Goal: Ask a question

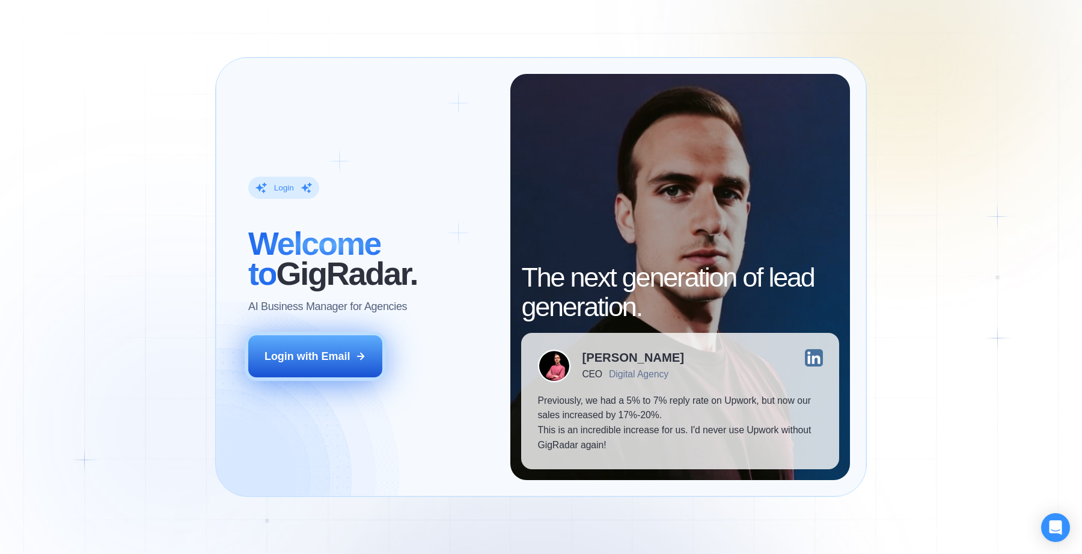
click at [320, 355] on div "Login with Email" at bounding box center [307, 356] width 85 height 15
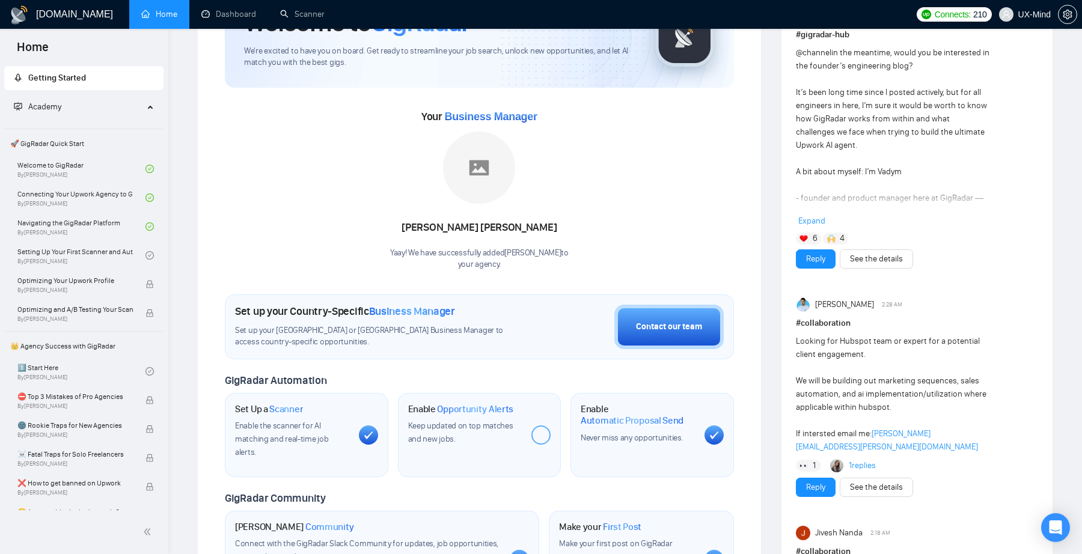
scroll to position [160, 0]
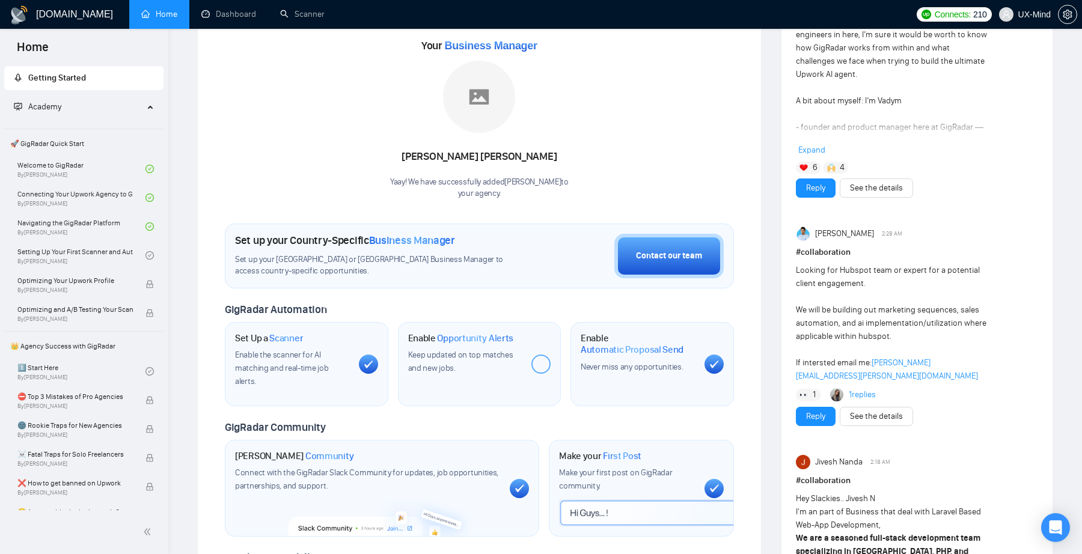
click at [862, 389] on link "1 replies" at bounding box center [862, 395] width 27 height 12
click at [97, 253] on link "Setting Up Your First Scanner and Auto-Bidder By Vlad Timinsky" at bounding box center [81, 255] width 128 height 26
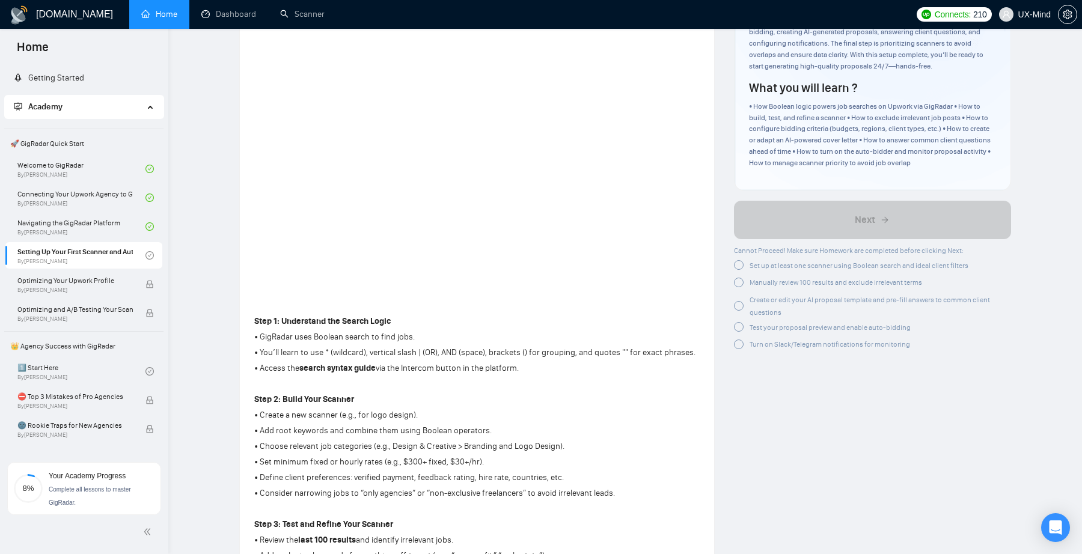
scroll to position [131, 0]
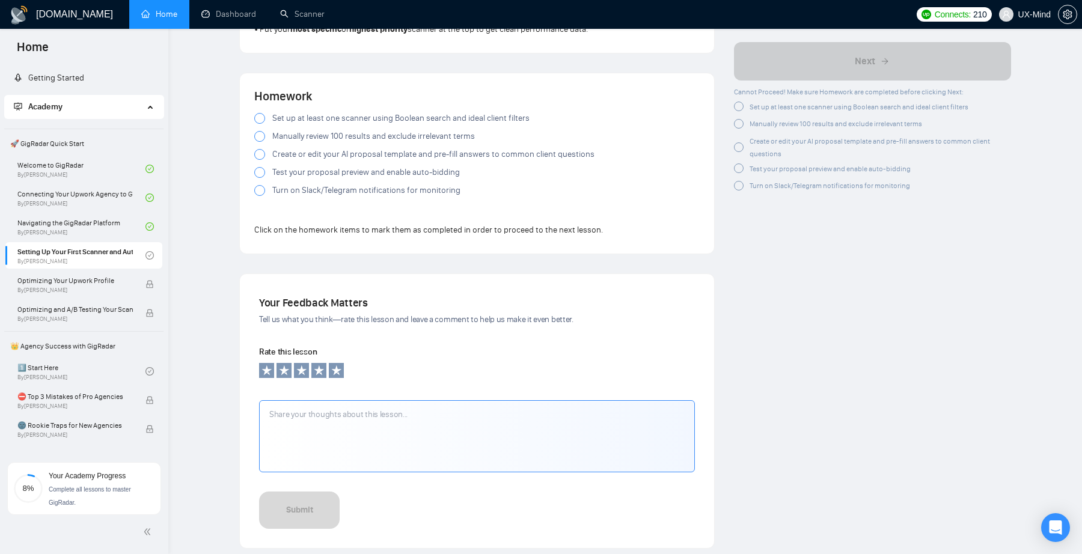
scroll to position [956, 0]
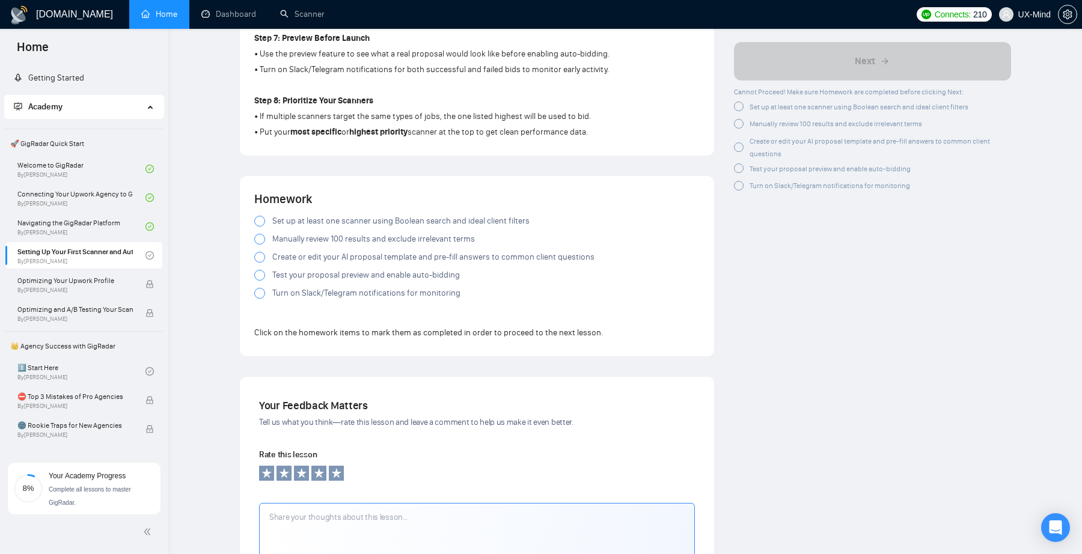
click at [284, 219] on span "Set up at least one scanner using Boolean search and ideal client filters" at bounding box center [400, 221] width 257 height 13
click at [290, 242] on span "Manually review 100 results and exclude irrelevant terms" at bounding box center [373, 239] width 203 height 13
click at [294, 262] on span "Create or edit your AI proposal template and pre-fill answers to common client …" at bounding box center [433, 257] width 322 height 13
click at [299, 275] on span "Test your proposal preview and enable auto-bidding" at bounding box center [366, 275] width 188 height 13
click at [309, 293] on span "Turn on Slack/Telegram notifications for monitoring" at bounding box center [366, 293] width 188 height 13
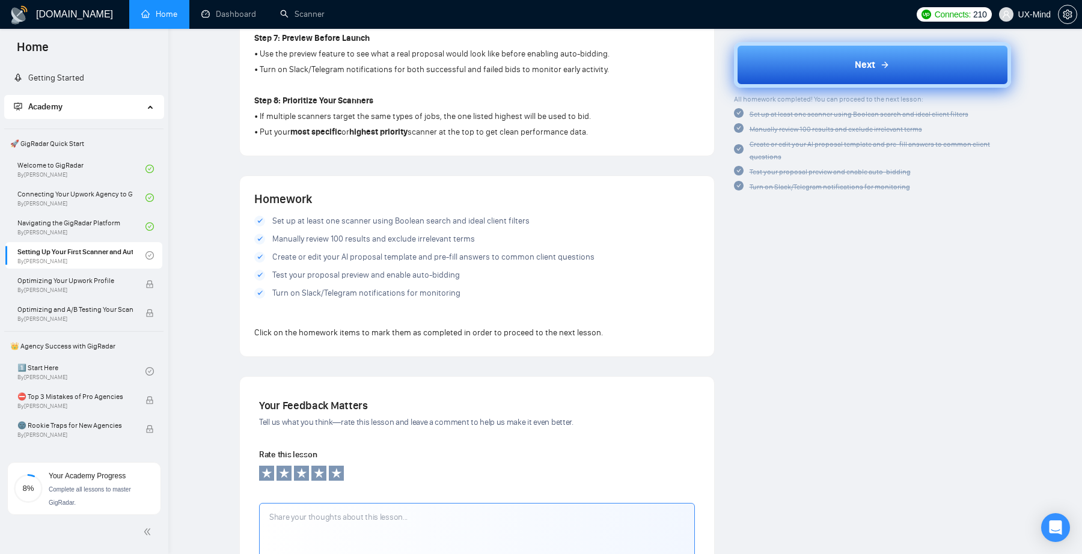
click at [898, 80] on button "Next" at bounding box center [873, 65] width 278 height 46
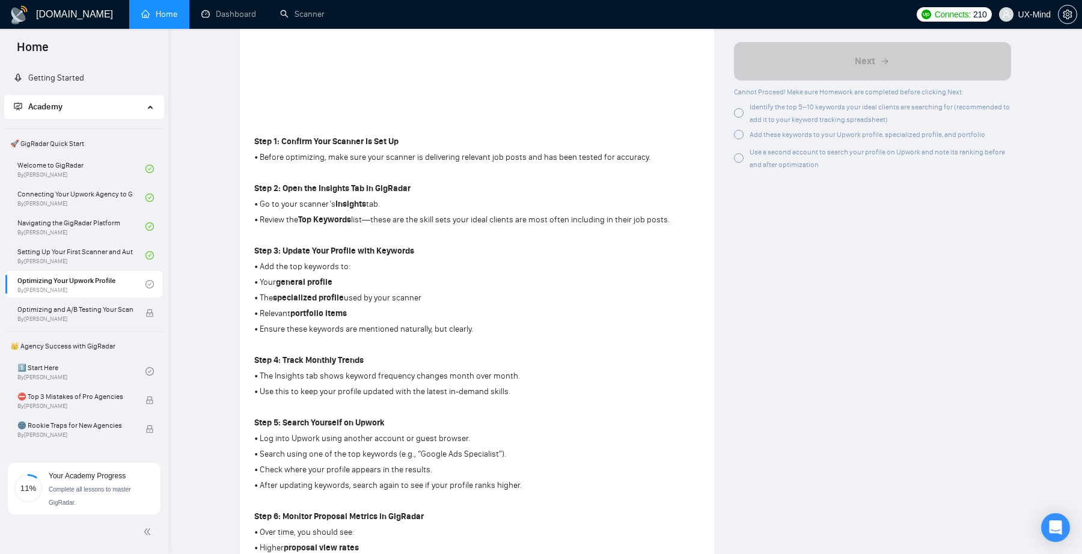
scroll to position [203, 0]
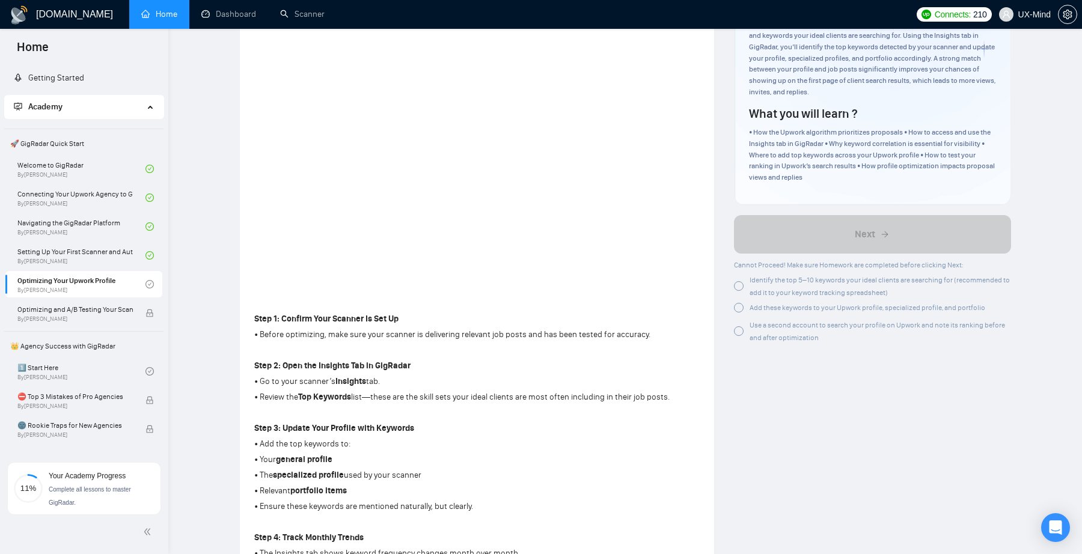
scroll to position [572, 0]
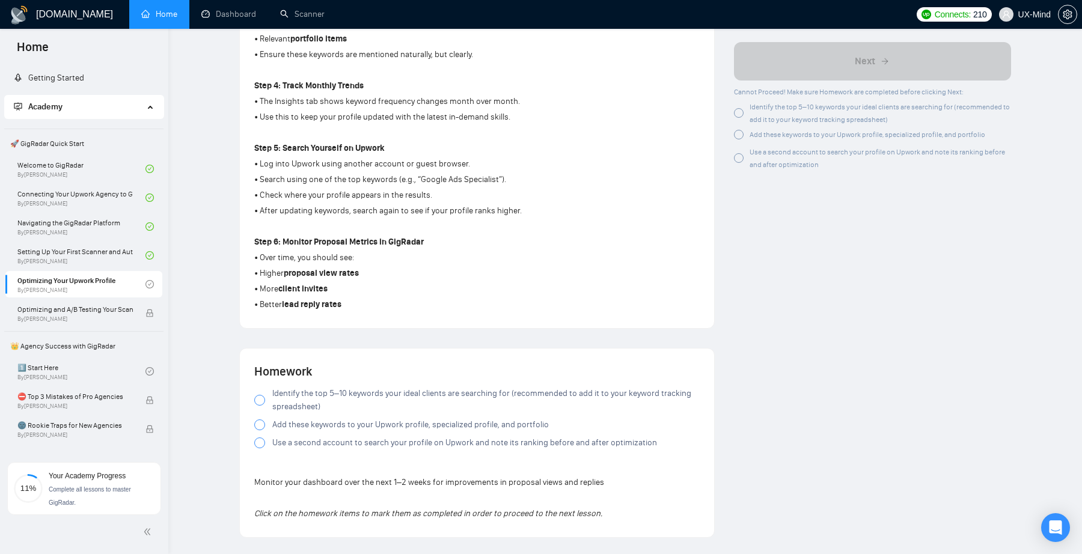
click at [323, 391] on span "Identify the top 5–10 keywords your ideal clients are searching for (recommende…" at bounding box center [485, 400] width 427 height 26
click at [312, 427] on span "Add these keywords to your Upwork profile, specialized profile, and portfolio" at bounding box center [410, 424] width 277 height 13
click at [332, 444] on span "Use a second account to search your profile on Upwork and note its ranking befo…" at bounding box center [464, 442] width 385 height 13
click at [338, 425] on span "Add these keywords to your Upwork profile, specialized profile, and portfolio" at bounding box center [410, 424] width 277 height 13
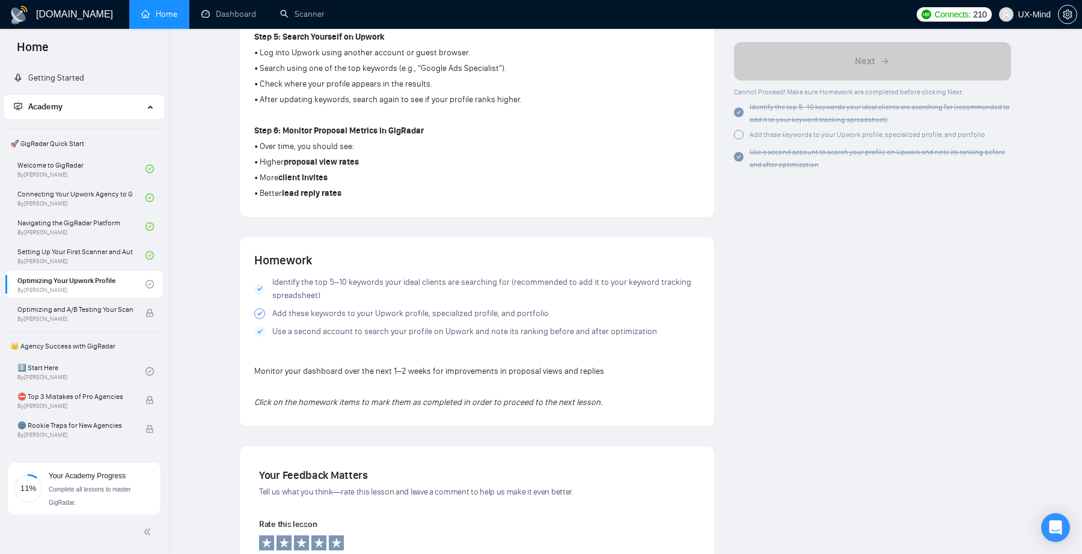
scroll to position [812, 0]
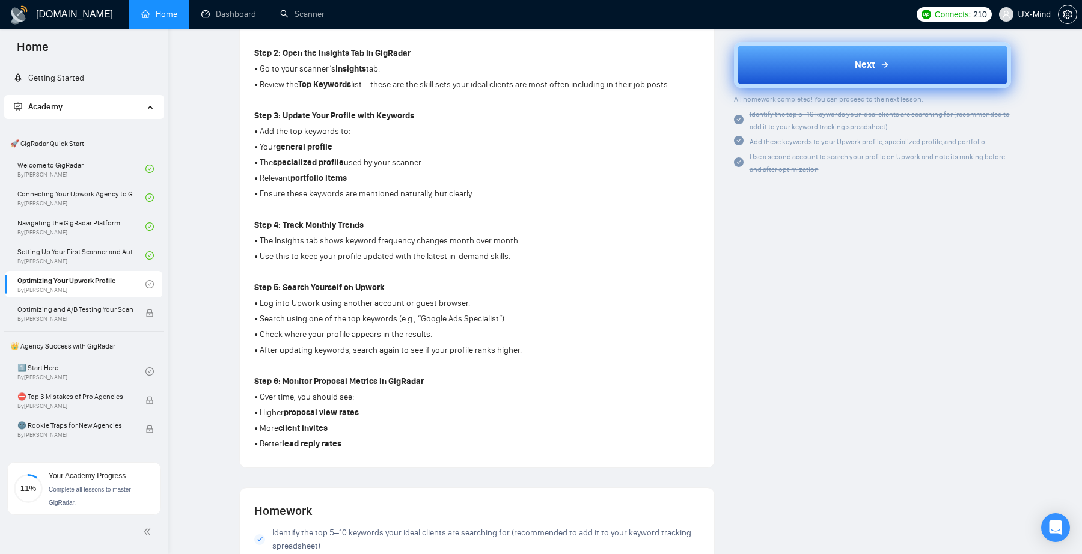
click at [875, 75] on button "Next" at bounding box center [873, 65] width 278 height 46
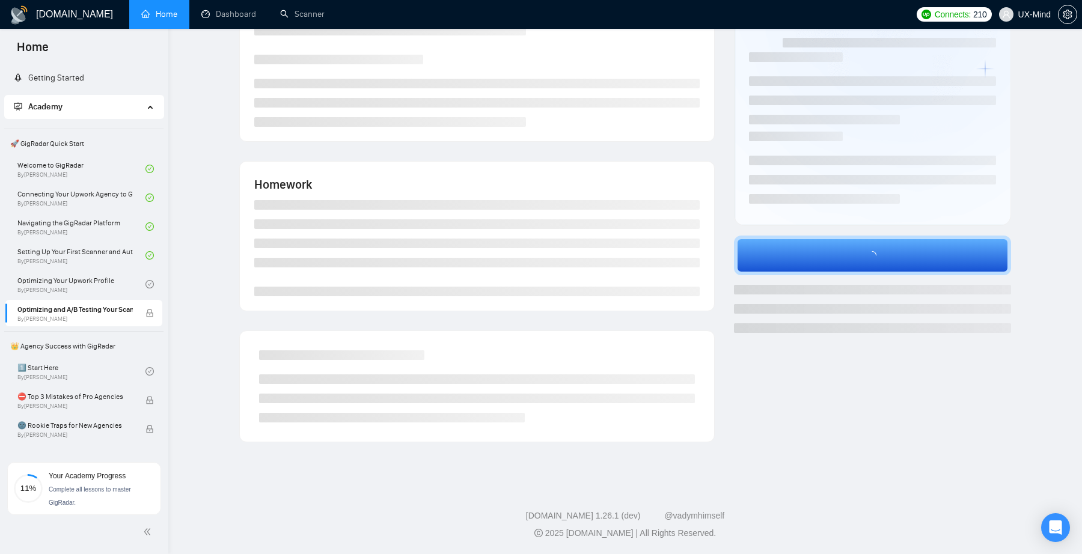
scroll to position [100, 0]
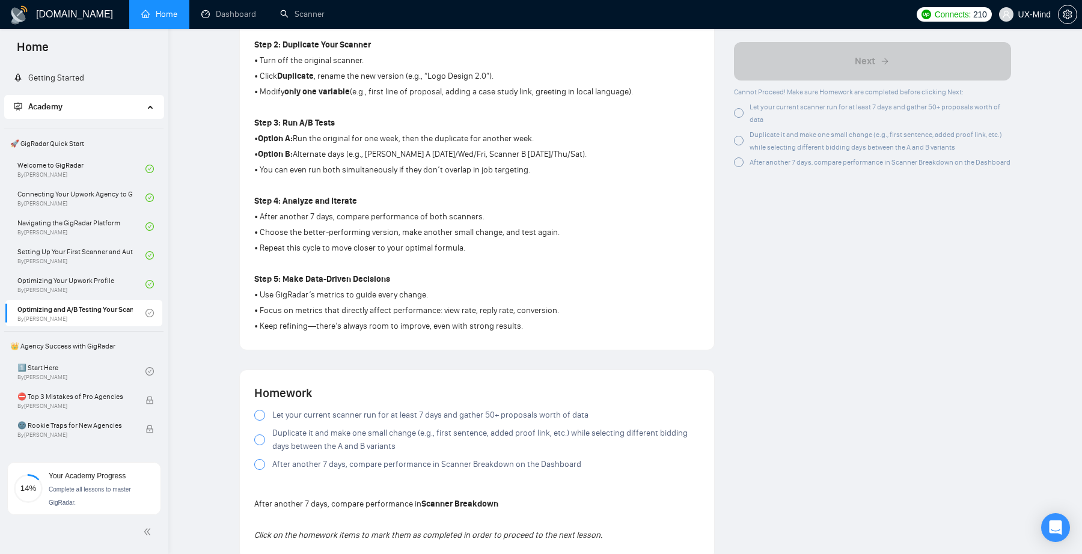
scroll to position [688, 0]
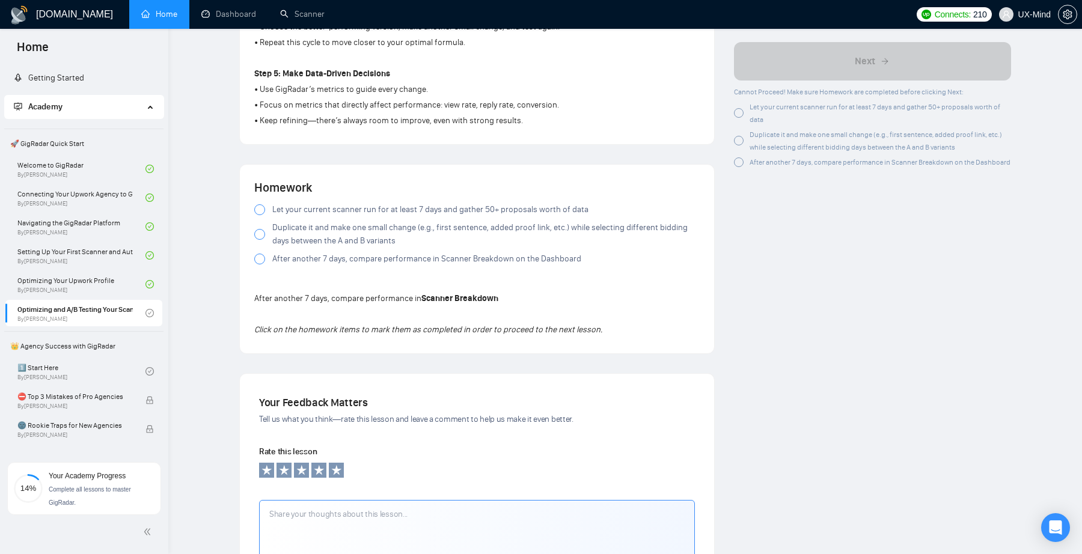
click at [313, 210] on span "Let your current scanner run for at least 7 days and gather 50+ proposals worth…" at bounding box center [430, 209] width 316 height 13
click at [262, 233] on div at bounding box center [259, 234] width 11 height 11
click at [258, 257] on div at bounding box center [259, 259] width 11 height 11
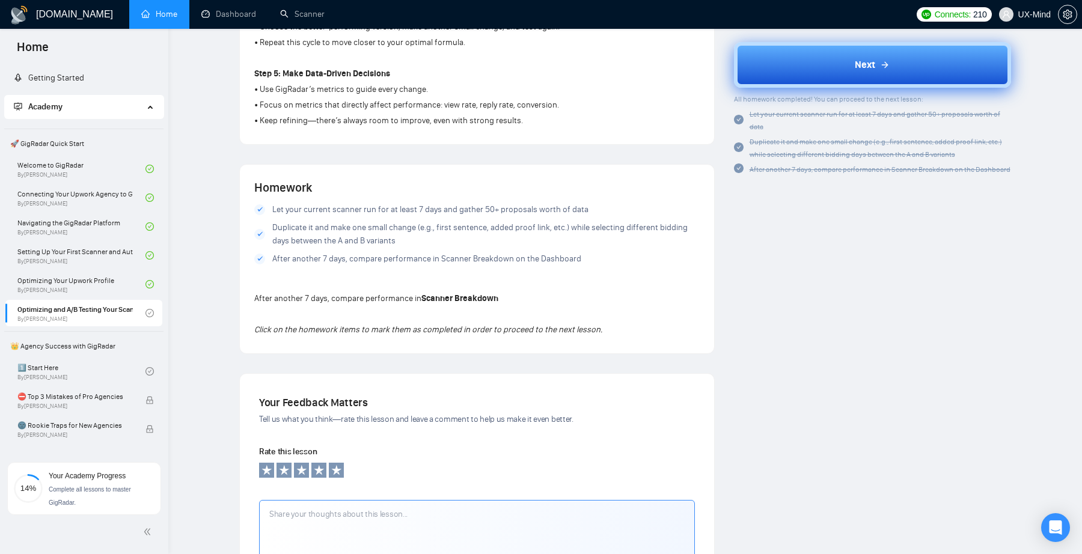
click at [868, 68] on span "Next" at bounding box center [865, 65] width 20 height 14
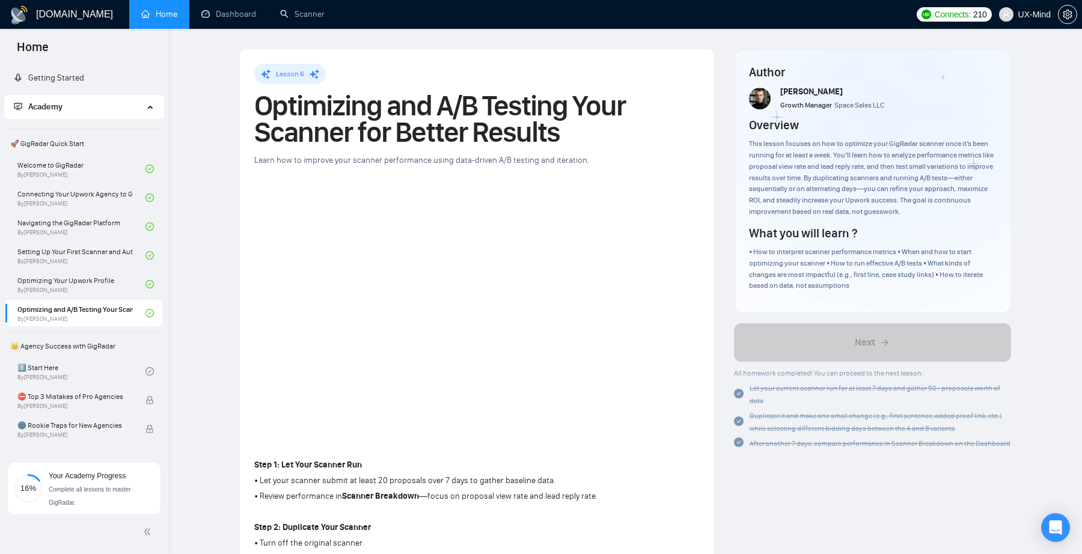
scroll to position [0, 0]
click at [88, 107] on span "Academy" at bounding box center [79, 107] width 130 height 24
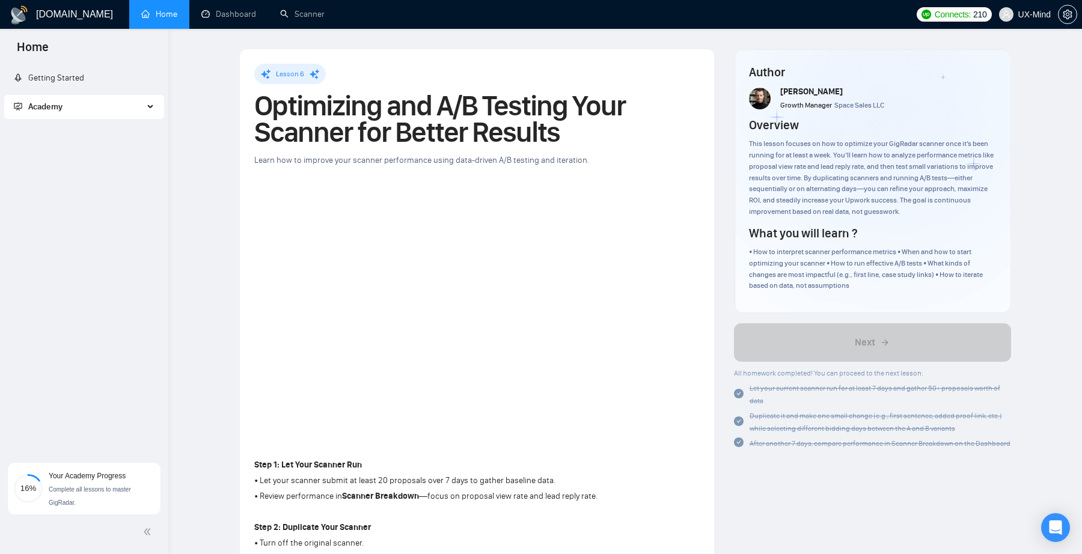
click at [88, 107] on span "Academy" at bounding box center [79, 107] width 130 height 24
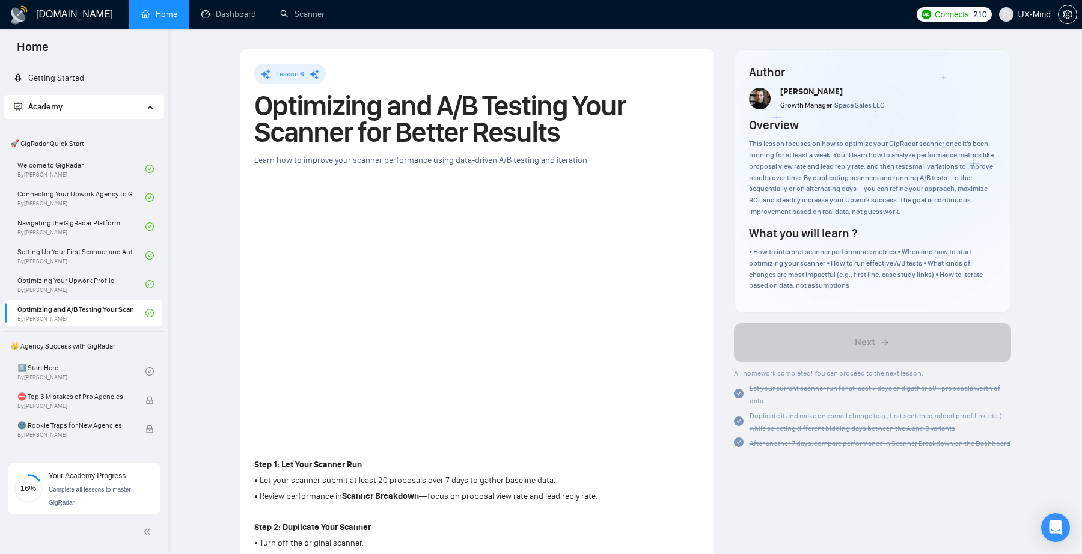
click at [64, 142] on span "🚀 GigRadar Quick Start" at bounding box center [83, 144] width 157 height 24
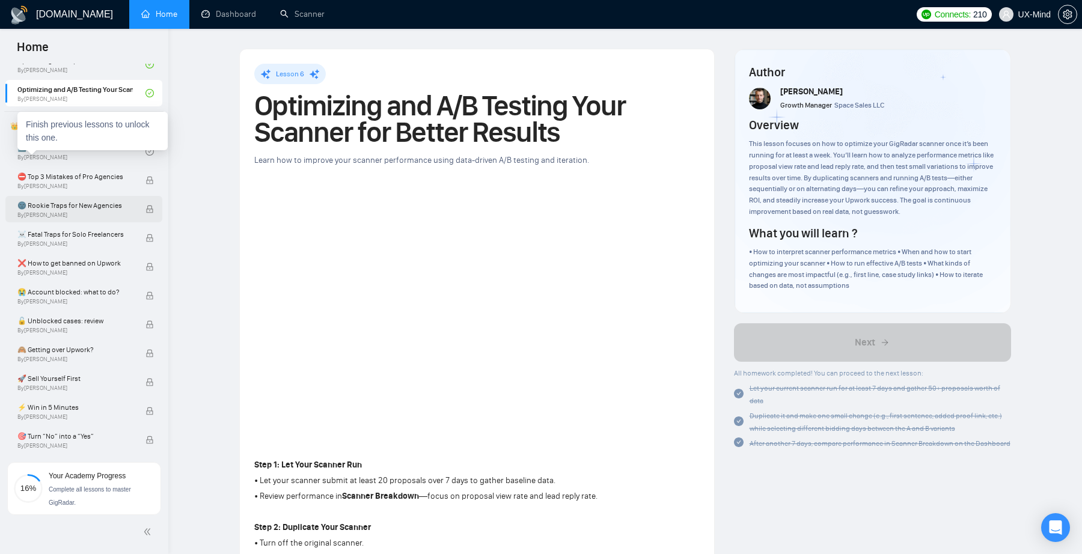
scroll to position [195, 0]
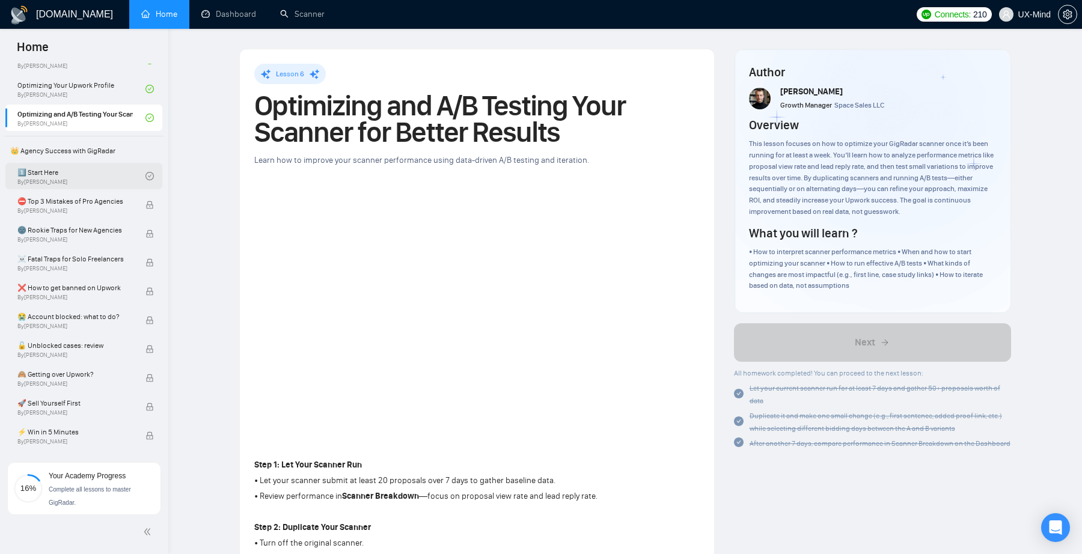
click at [61, 172] on link "1️⃣ Start Here By [PERSON_NAME]" at bounding box center [81, 176] width 128 height 26
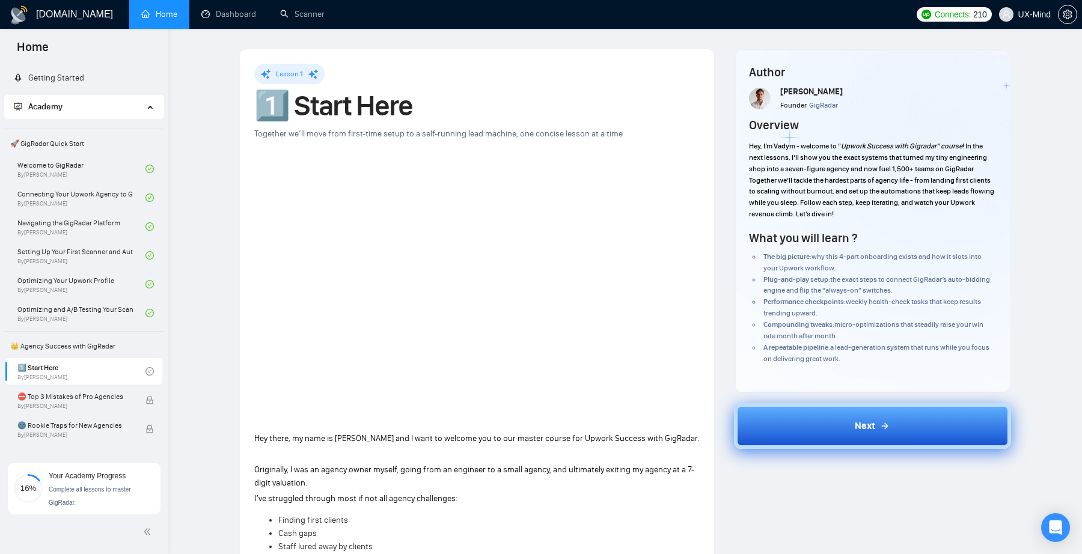
click at [886, 419] on div "Next" at bounding box center [872, 426] width 35 height 14
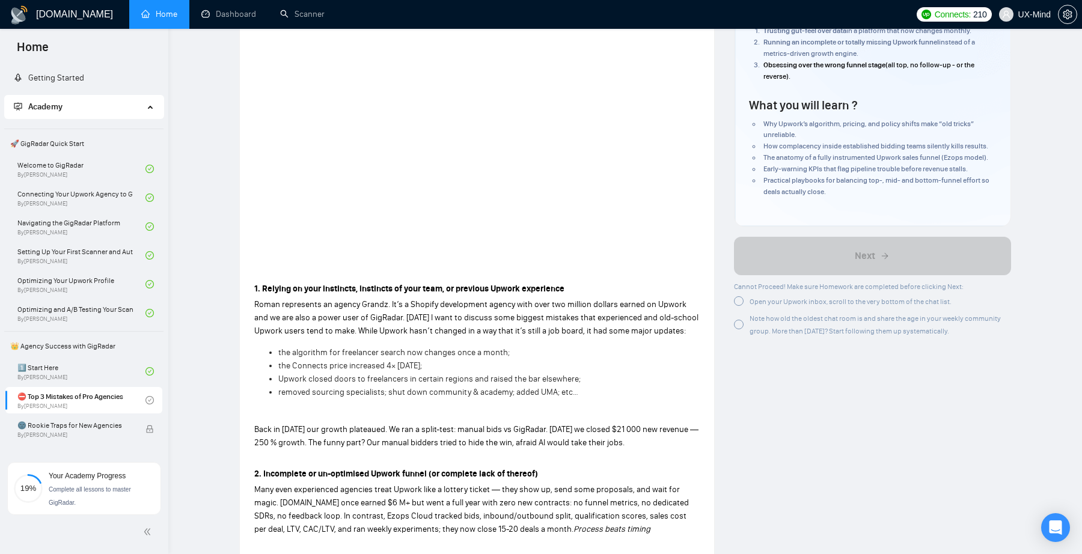
scroll to position [125, 0]
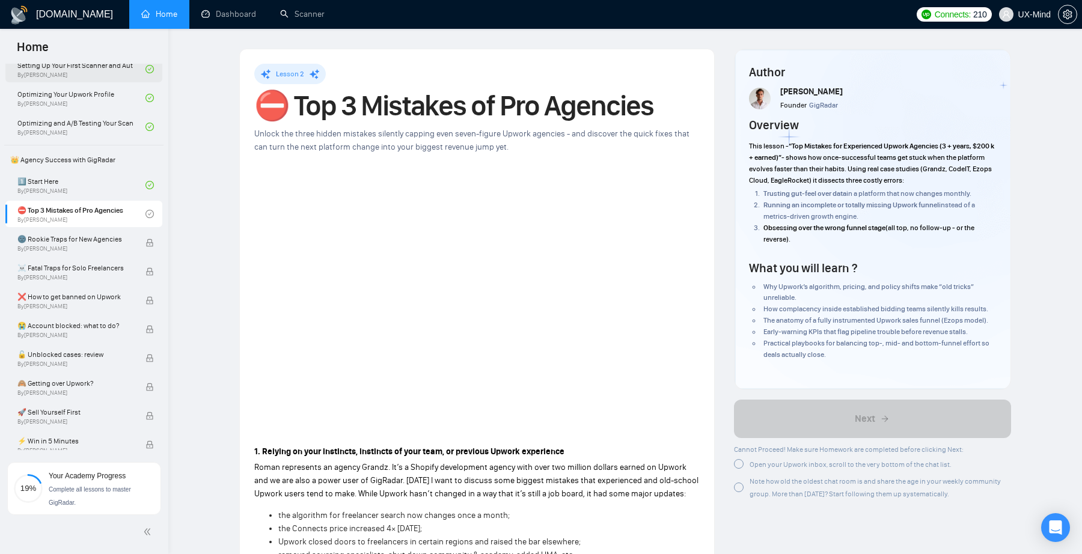
scroll to position [219, 0]
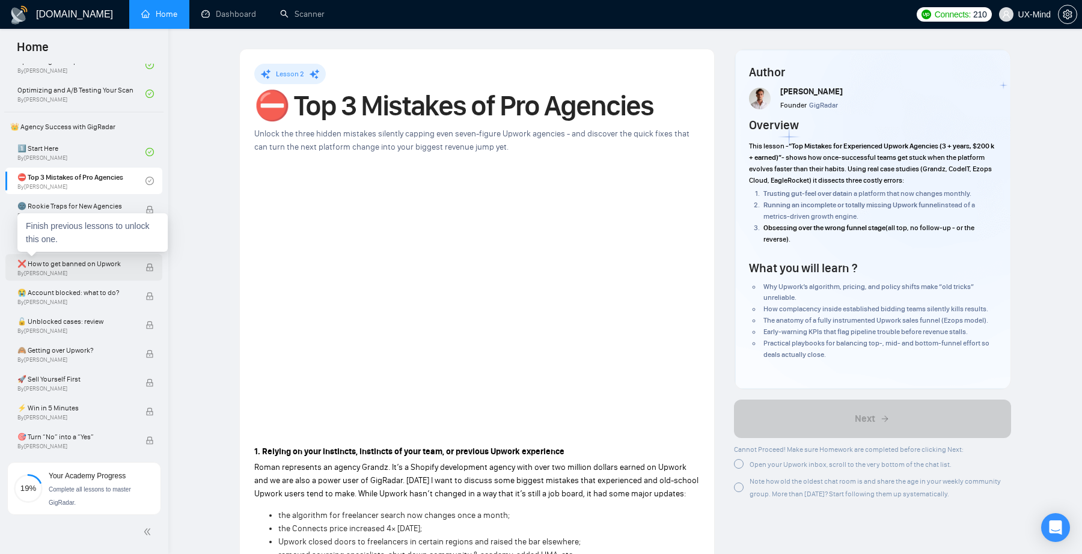
click at [98, 265] on span "❌ How to get banned on Upwork" at bounding box center [74, 264] width 115 height 12
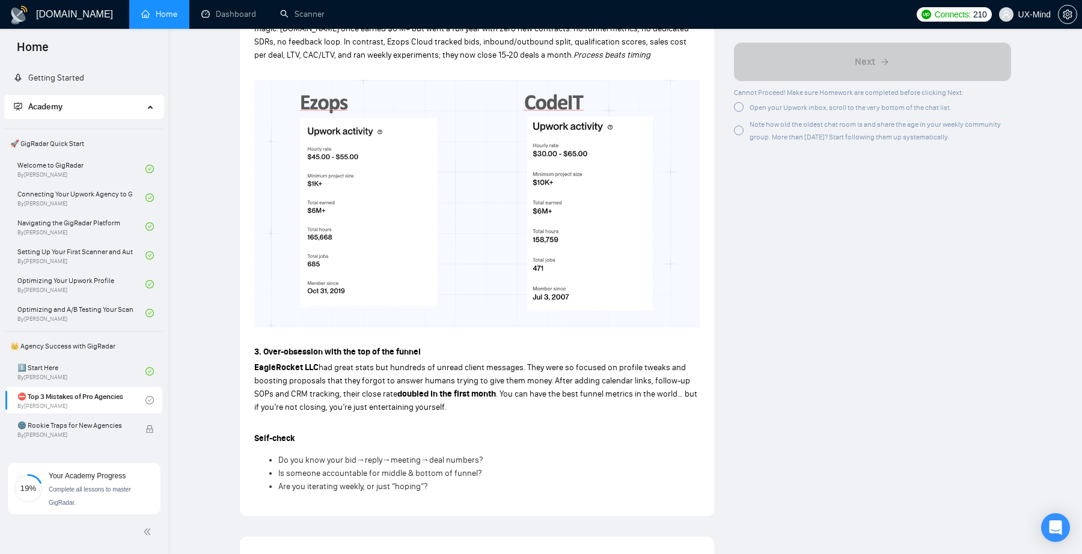
scroll to position [667, 0]
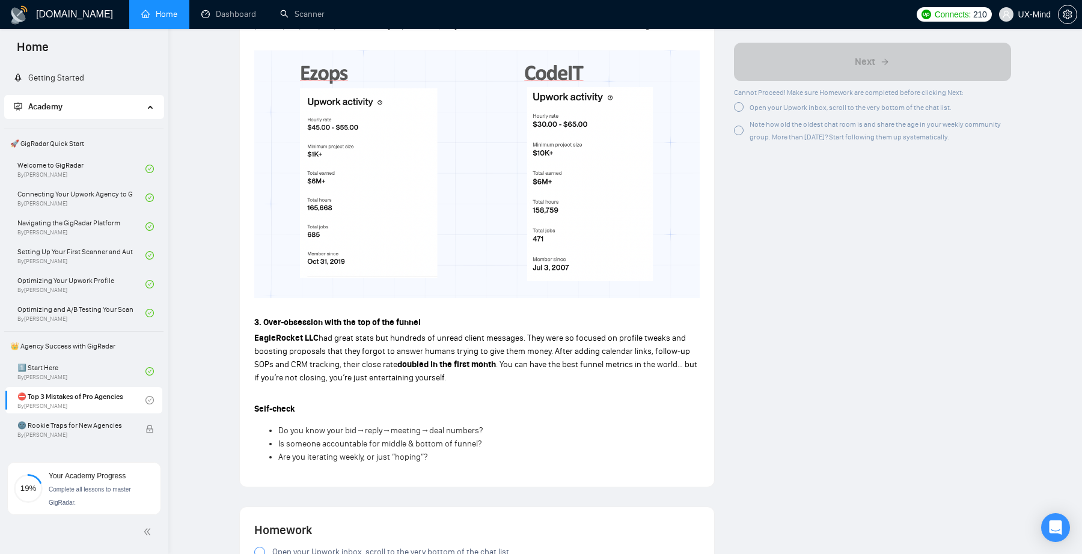
click at [558, 340] on span "had great stats but hundreds of unread client messages. They were so focused on…" at bounding box center [472, 351] width 436 height 37
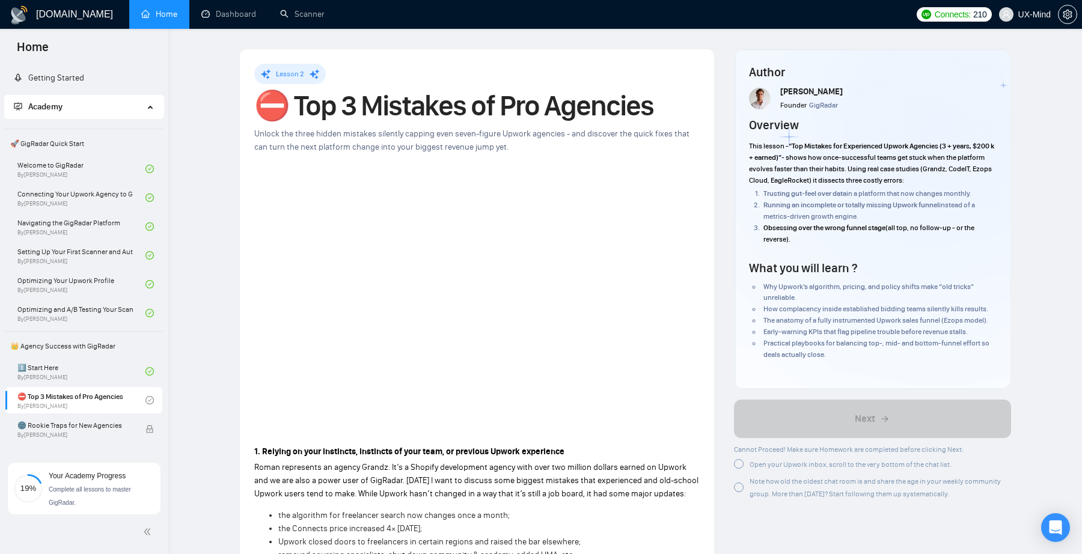
scroll to position [0, 0]
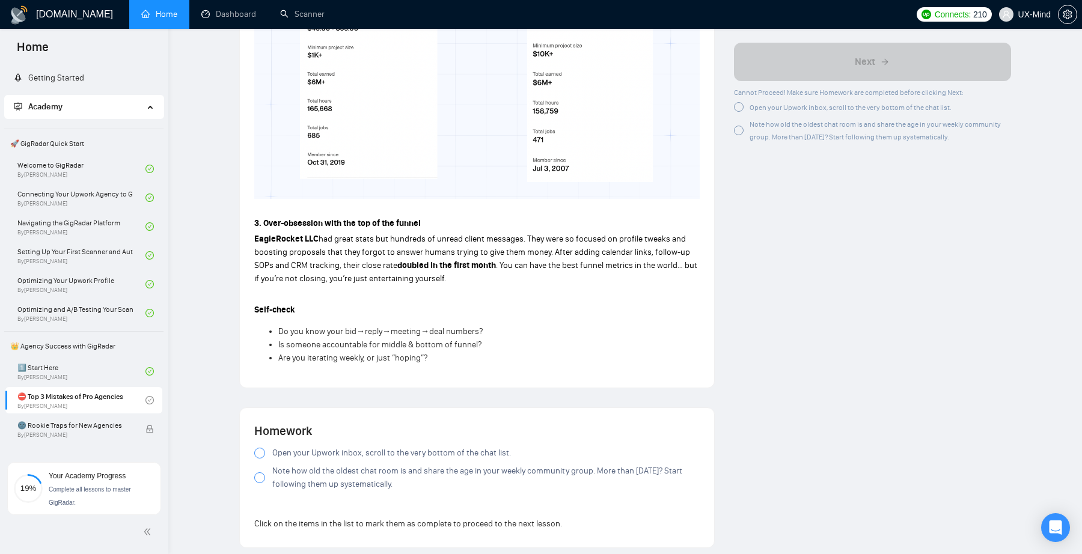
scroll to position [869, 0]
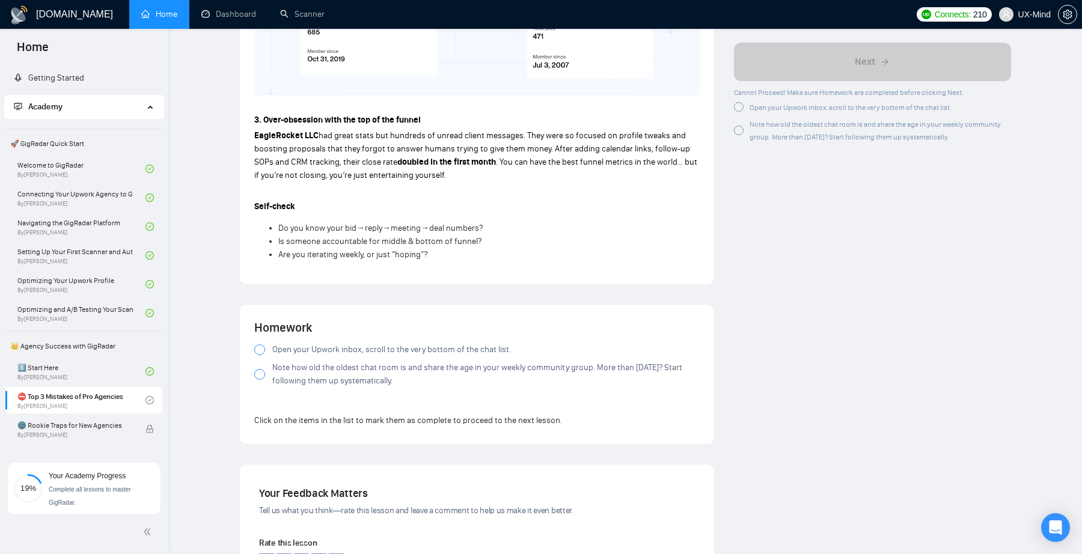
click at [297, 349] on span "Open your Upwork inbox, scroll to the very bottom of the chat list." at bounding box center [391, 349] width 239 height 13
click at [366, 382] on span "Note how old the oldest chat room is and share the age in your weekly community…" at bounding box center [485, 374] width 427 height 26
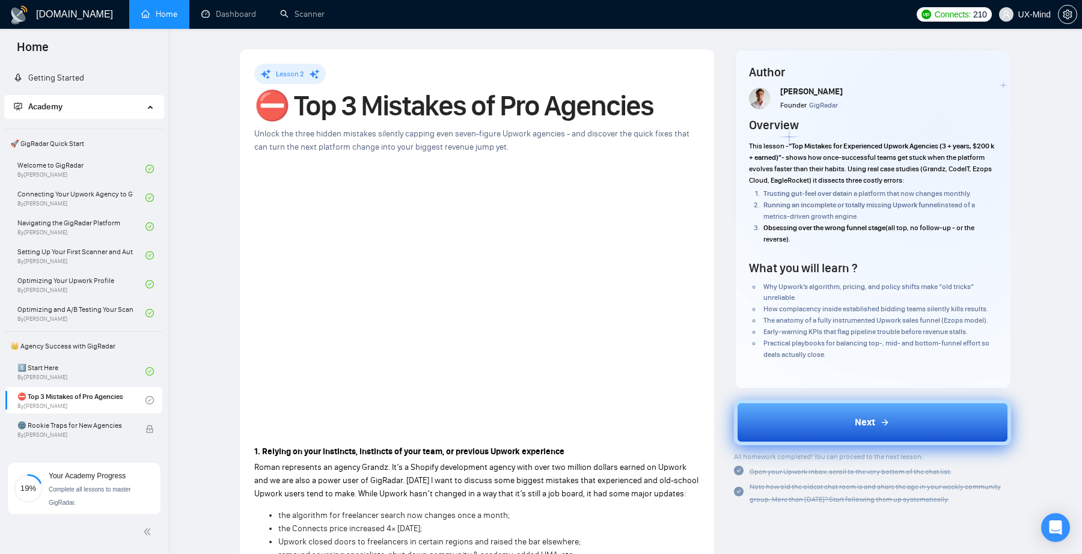
scroll to position [0, 0]
click at [893, 417] on button "Next" at bounding box center [873, 423] width 278 height 46
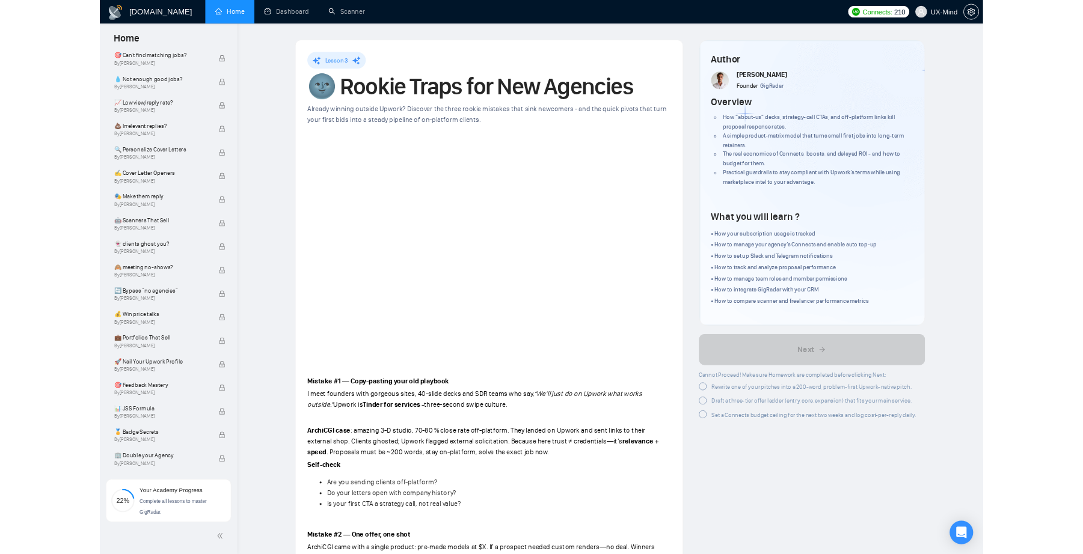
scroll to position [701, 0]
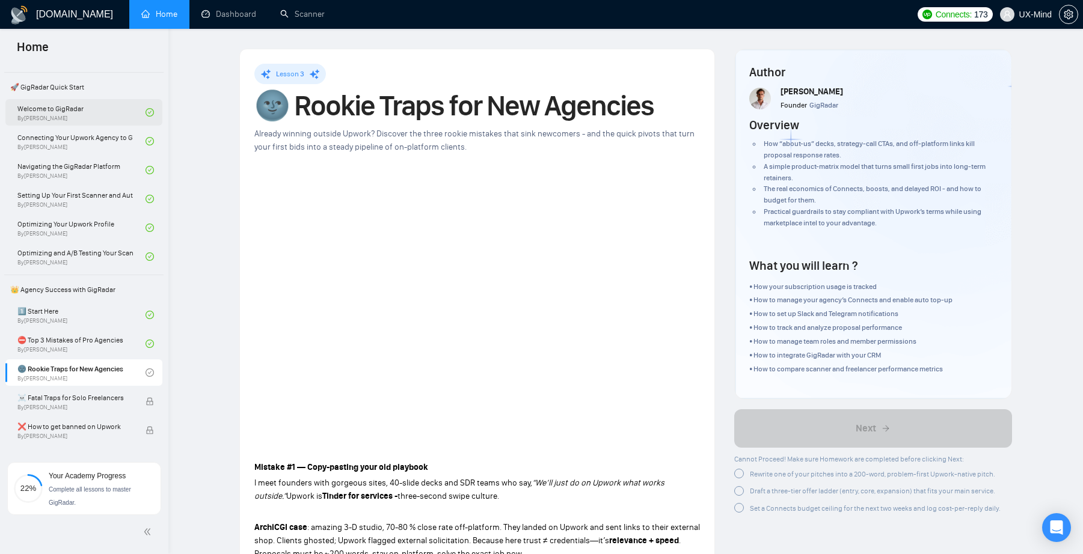
scroll to position [198, 0]
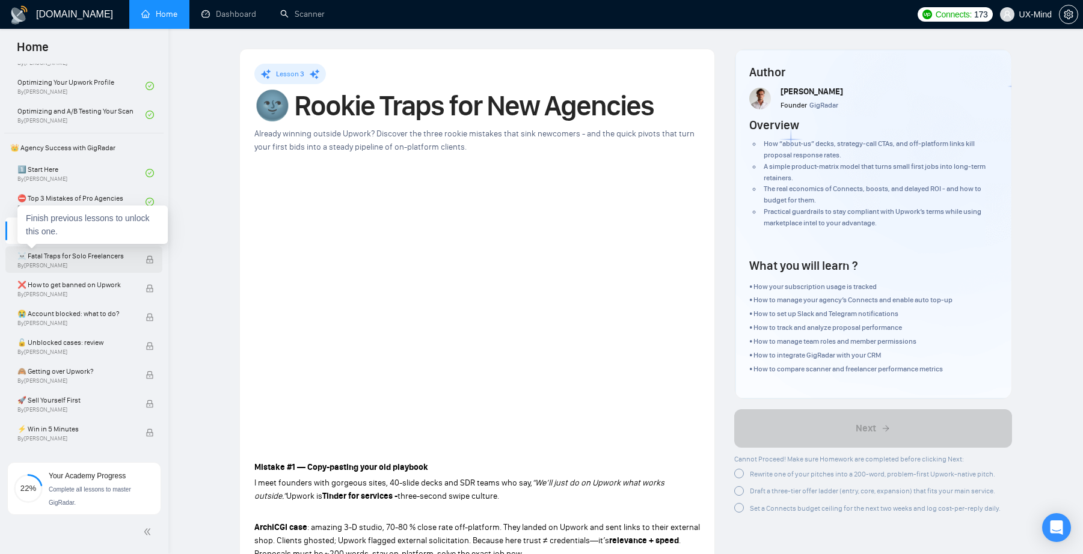
click at [76, 260] on span "☠️ Fatal Traps for Solo Freelancers" at bounding box center [74, 256] width 115 height 12
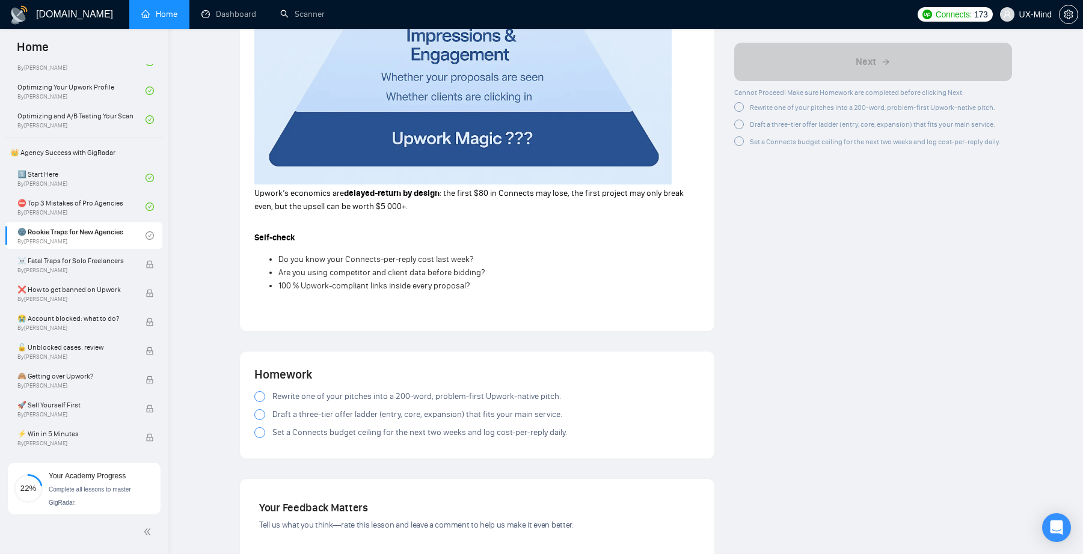
scroll to position [1334, 0]
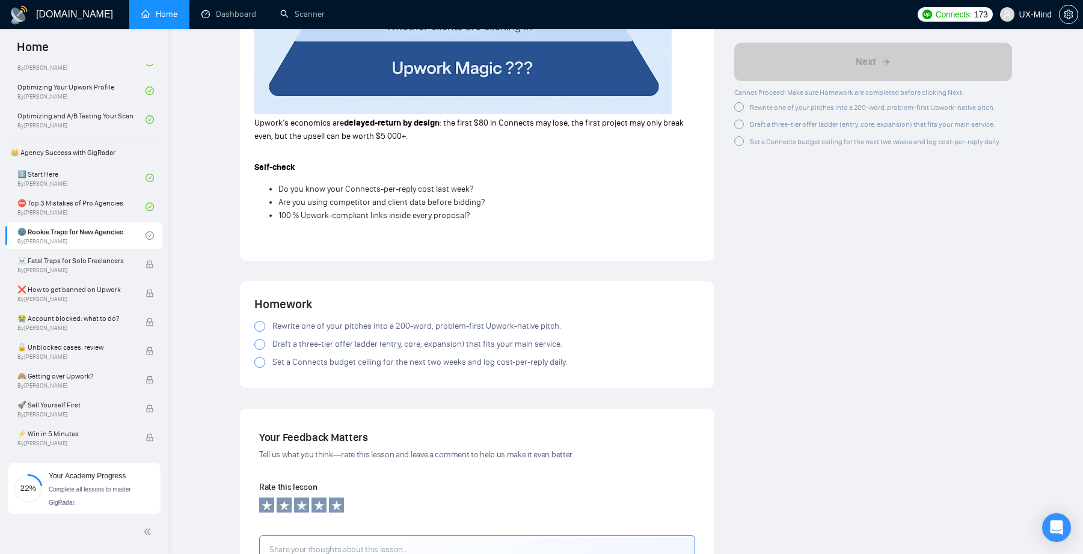
click at [283, 326] on span "Rewrite one of your pitches into a 200-word, problem-first Upwork-native pitch." at bounding box center [416, 326] width 289 height 13
click at [287, 346] on span "Draft a three-tier offer ladder (entry, core, expansion) that fits your main se…" at bounding box center [417, 344] width 290 height 13
click at [291, 364] on span "Set a Connects budget ceiling for the next two weeks and log cost-per-reply dai…" at bounding box center [419, 362] width 295 height 13
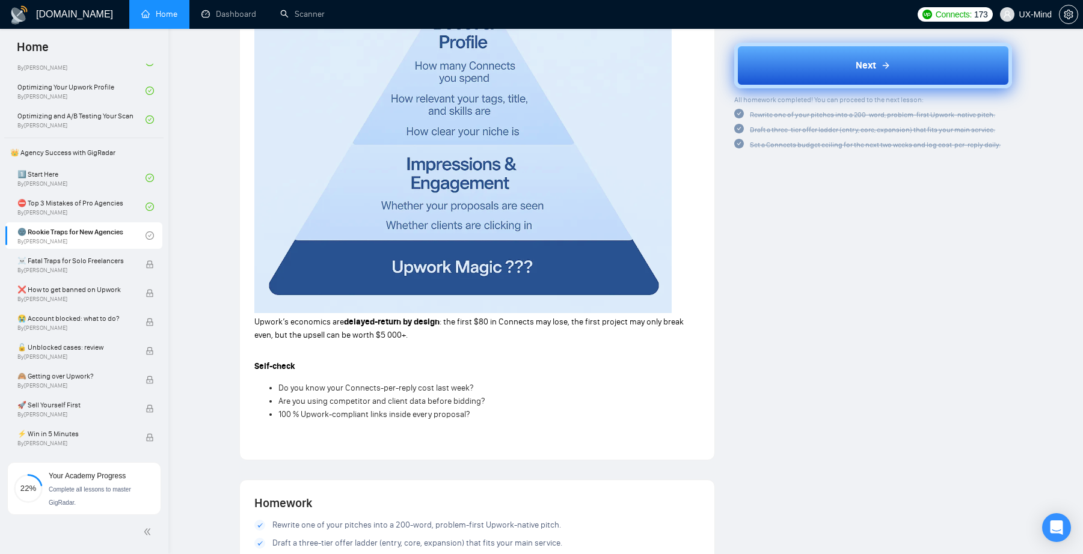
click at [852, 58] on button "Next" at bounding box center [873, 65] width 278 height 46
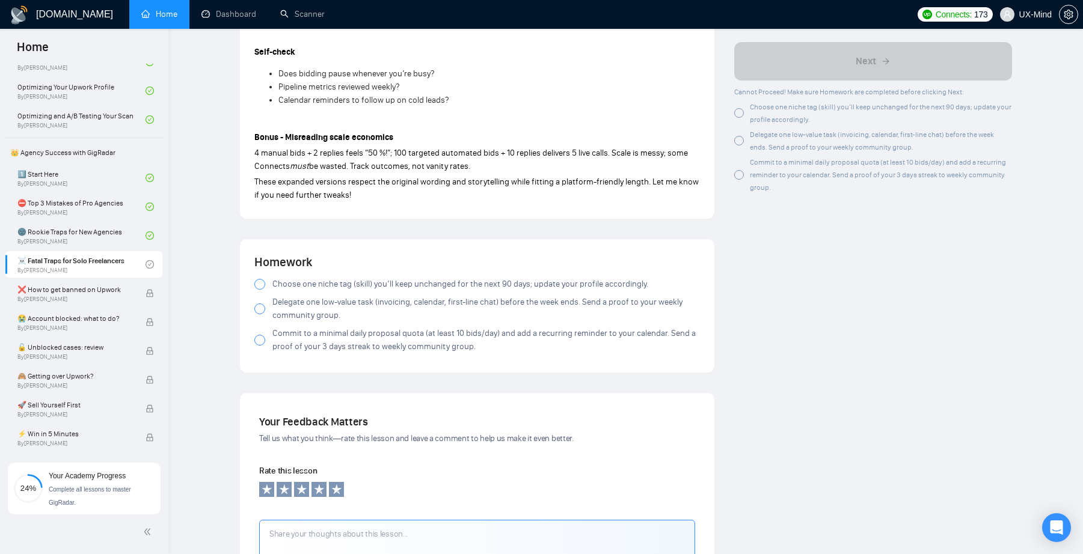
scroll to position [1445, 0]
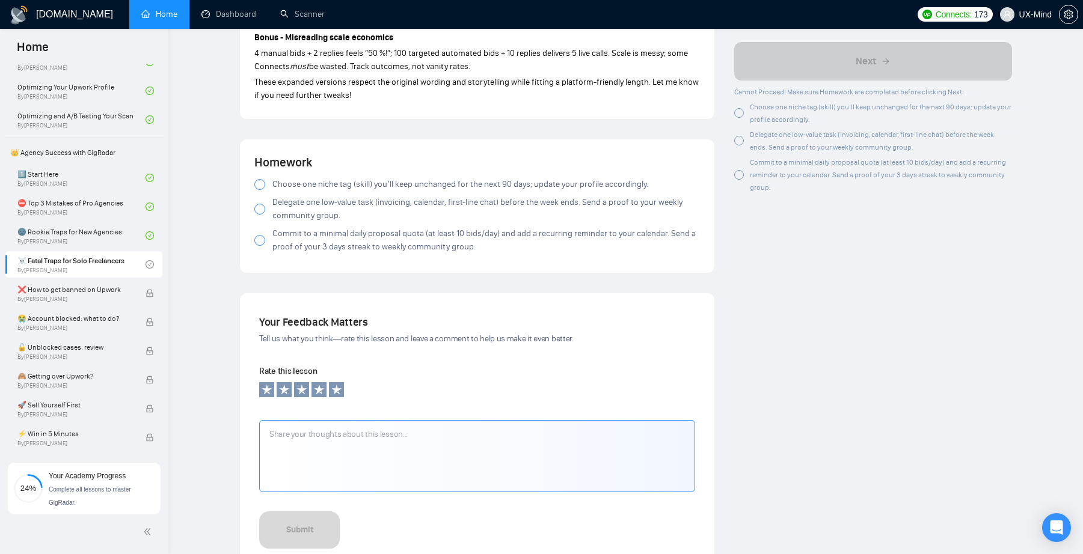
click at [359, 178] on span "Choose one niche tag (skill) you’ll keep unchanged for the next 90 days; update…" at bounding box center [460, 184] width 376 height 13
click at [359, 197] on span "Delegate one low-value task (invoicing, calendar, first-line chat) before the w…" at bounding box center [485, 209] width 427 height 26
click at [370, 232] on span "Commit to a minimal daily proposal quota (at least 10 bids/day) and add a recur…" at bounding box center [485, 240] width 427 height 26
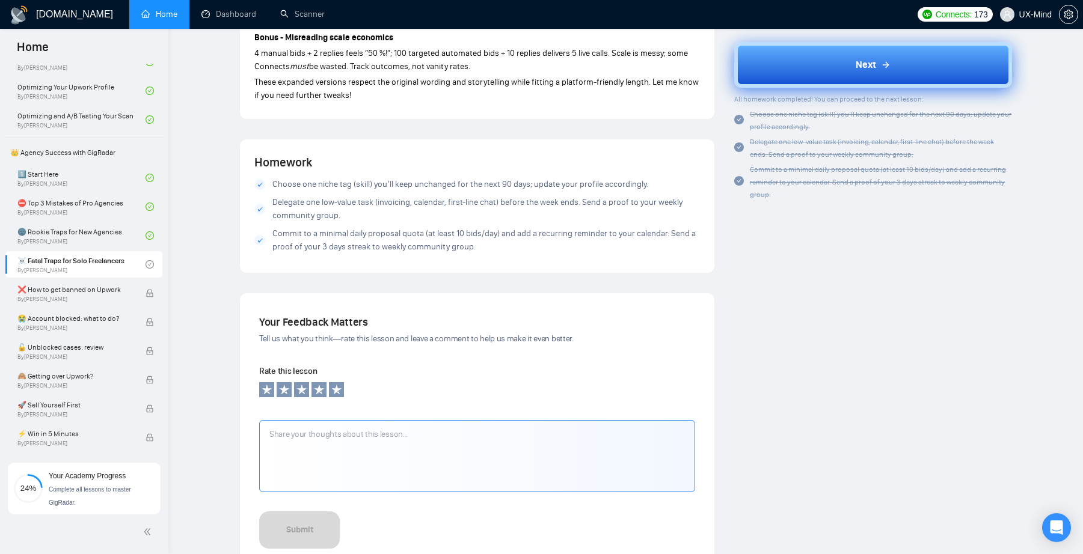
click at [904, 73] on button "Next" at bounding box center [873, 65] width 278 height 46
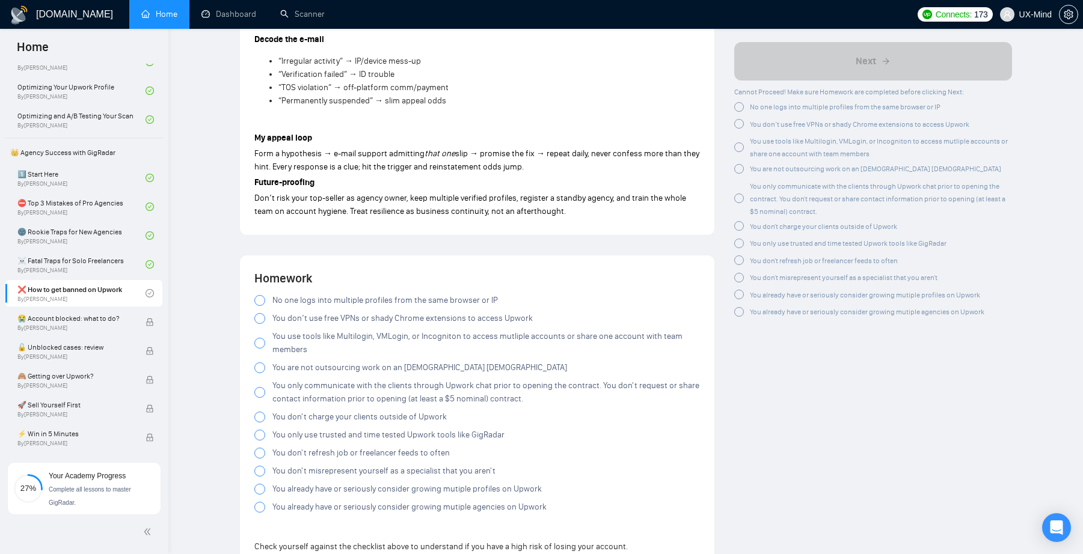
scroll to position [2097, 0]
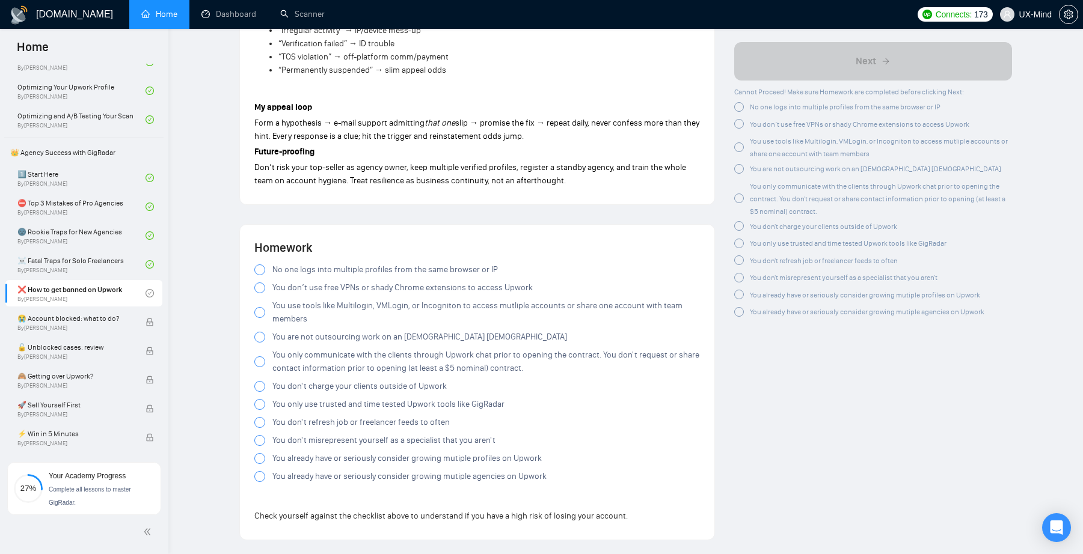
click at [280, 268] on span "No one logs into multiple profiles from the same browser or IP" at bounding box center [384, 269] width 225 height 13
click at [296, 286] on span "You don’t use free VPNs or shady Chrome extensions to access Upwork" at bounding box center [402, 287] width 260 height 13
click at [307, 309] on span "You use tools like Multilogin, VMLogin, or Incogniton to access mutliple accoun…" at bounding box center [485, 312] width 427 height 26
click at [316, 341] on span "You are not outsourcing work on an hourly contract" at bounding box center [419, 337] width 295 height 13
click at [329, 366] on span "You only communicate with the clients through Upwork chat prior to opening the …" at bounding box center [485, 362] width 427 height 26
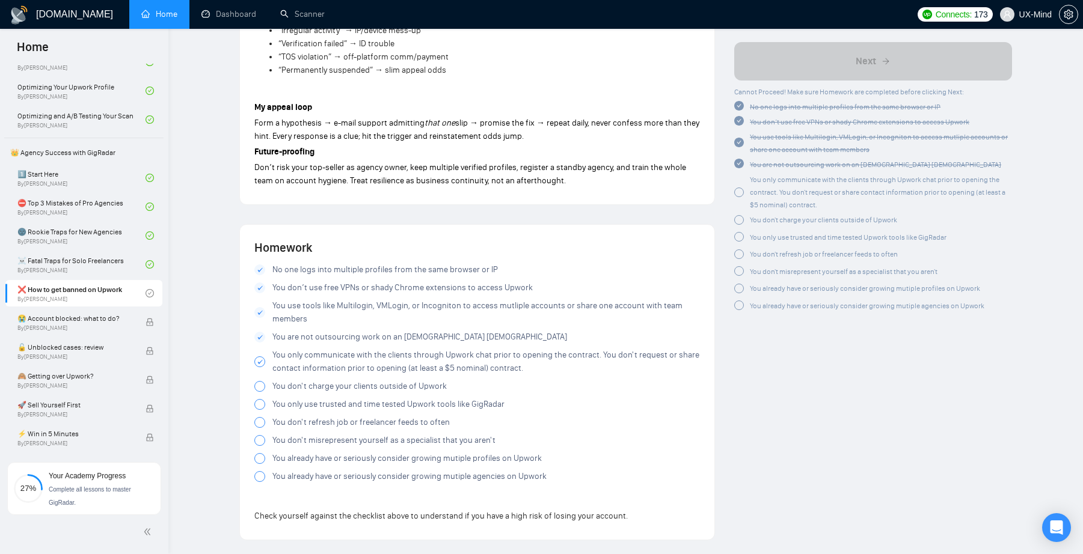
click at [334, 391] on span "You don't charge your clients outside of Upwork" at bounding box center [359, 386] width 174 height 13
click at [358, 408] on span "You only use trusted and time tested Upwork tools like GigRadar" at bounding box center [388, 404] width 232 height 13
click at [367, 427] on span "You don't refresh job or freelancer feeds to often" at bounding box center [360, 422] width 177 height 13
click at [372, 441] on span "You don't misrepresent yourself as a specialist that you aren't" at bounding box center [383, 440] width 223 height 13
click at [376, 456] on span "You already have or seriously consider growing mutiple profiles on Upwork" at bounding box center [406, 458] width 269 height 13
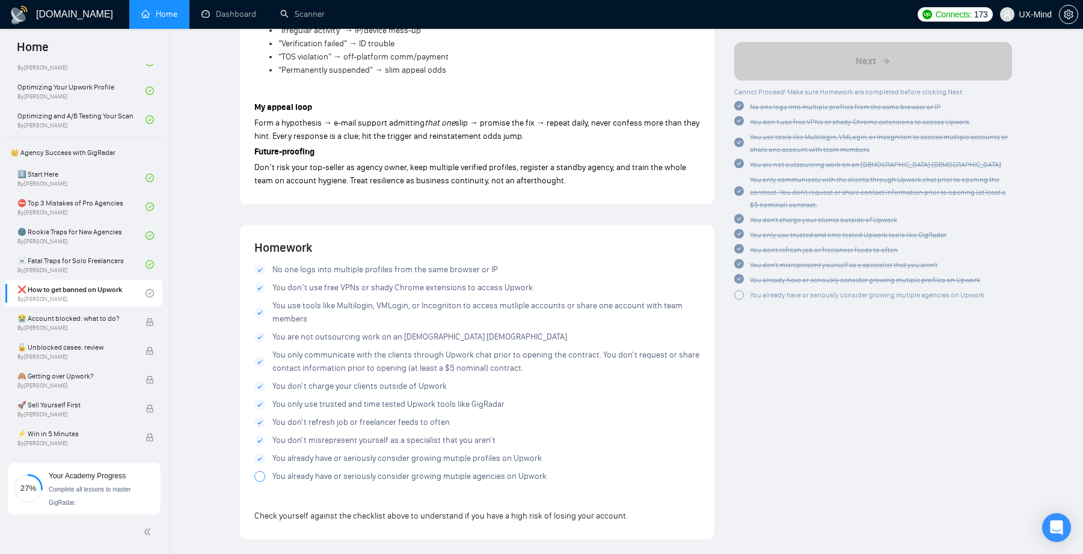
click at [381, 477] on span "You already have or seriously consider growing mutiple agencies on Upwork" at bounding box center [409, 476] width 274 height 13
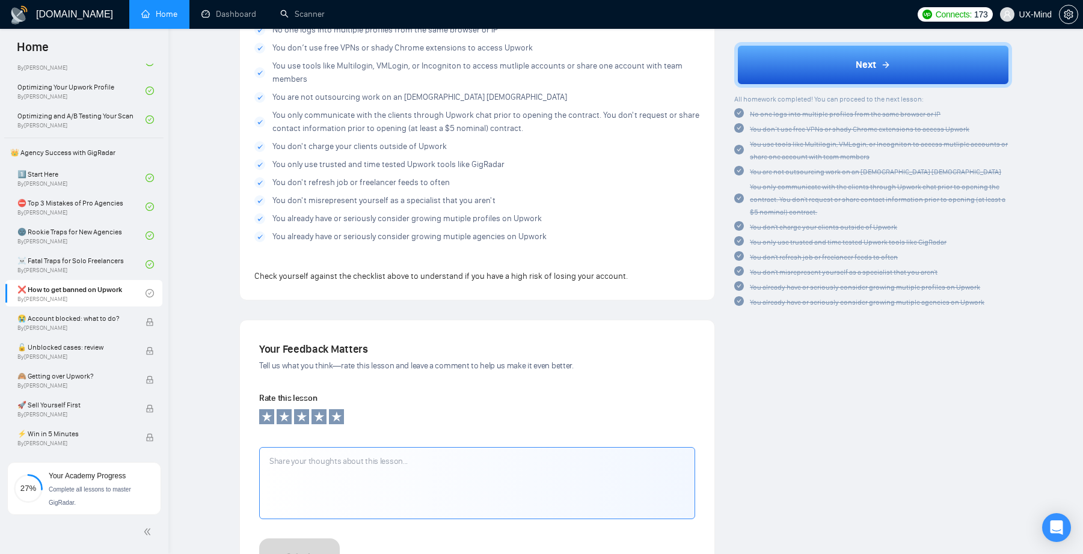
scroll to position [2375, 0]
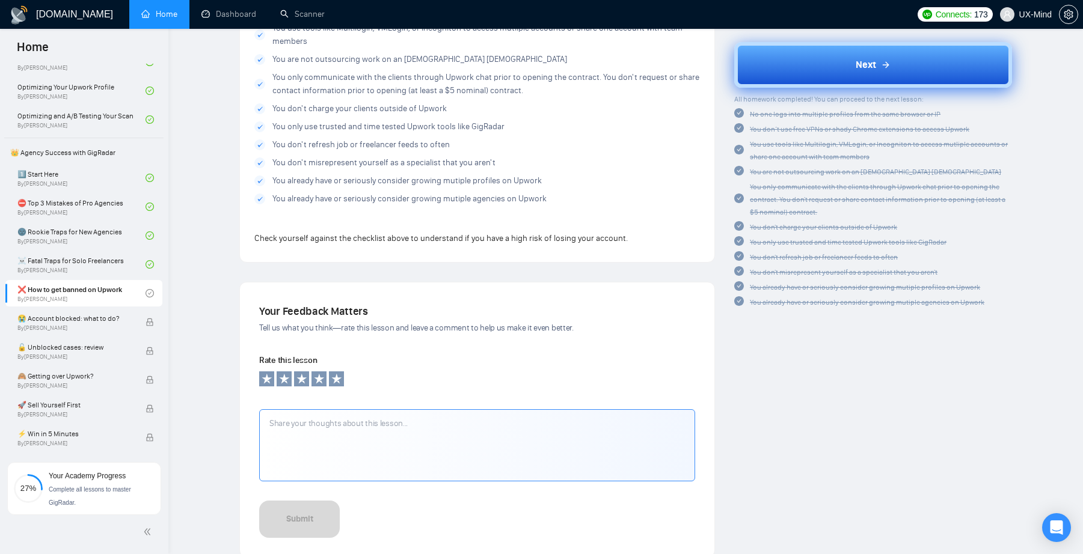
click at [885, 51] on button "Next" at bounding box center [873, 65] width 278 height 46
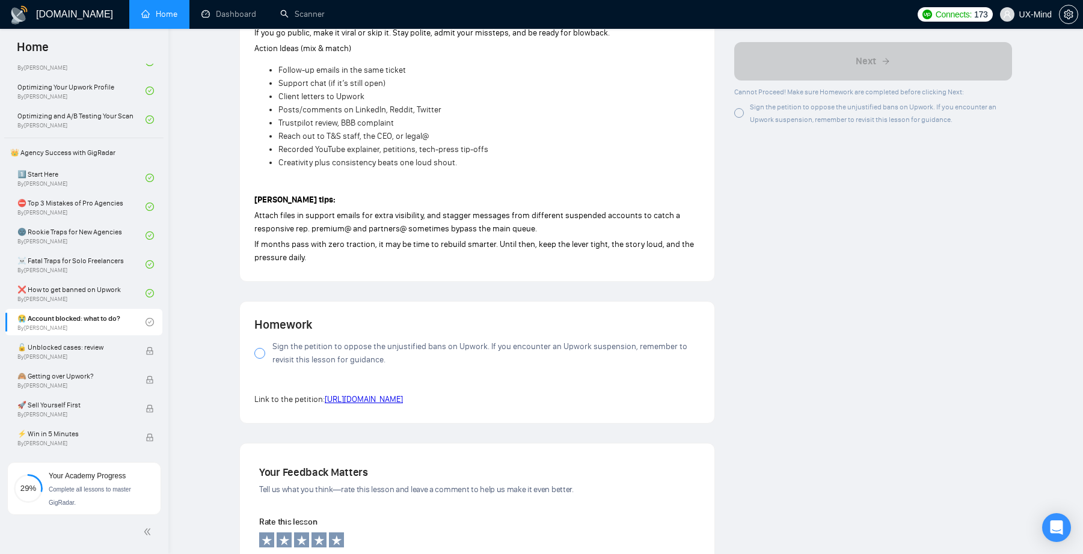
scroll to position [1006, 0]
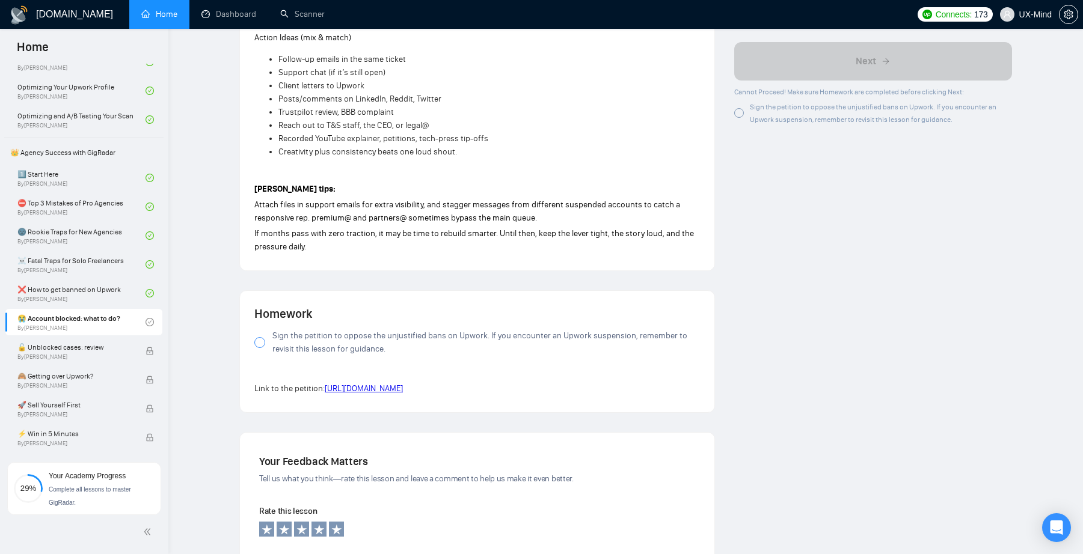
click at [318, 331] on span "Sign the petition to oppose the unjustified bans on Upwork. If you encounter an…" at bounding box center [485, 342] width 427 height 26
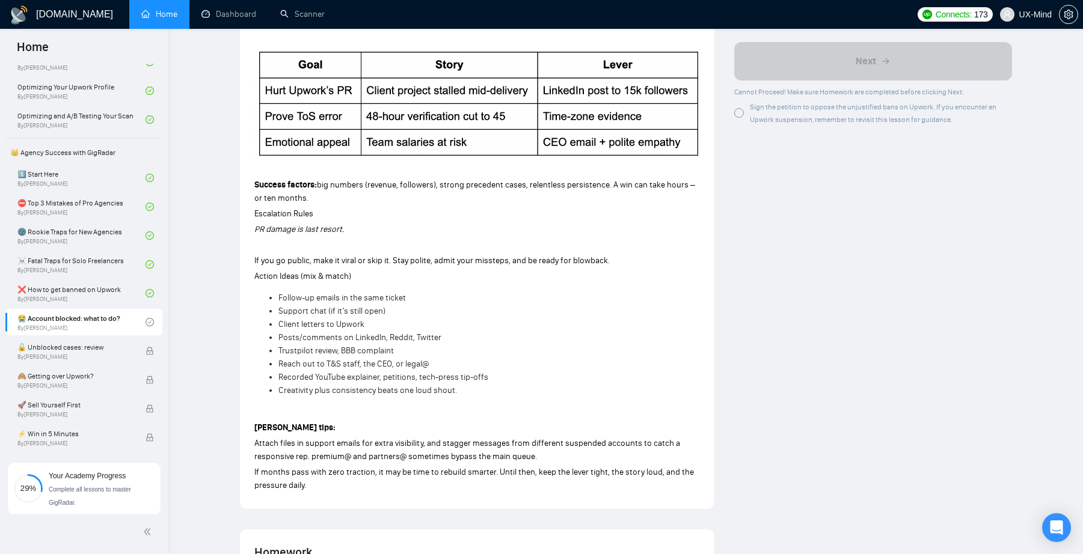
scroll to position [715, 0]
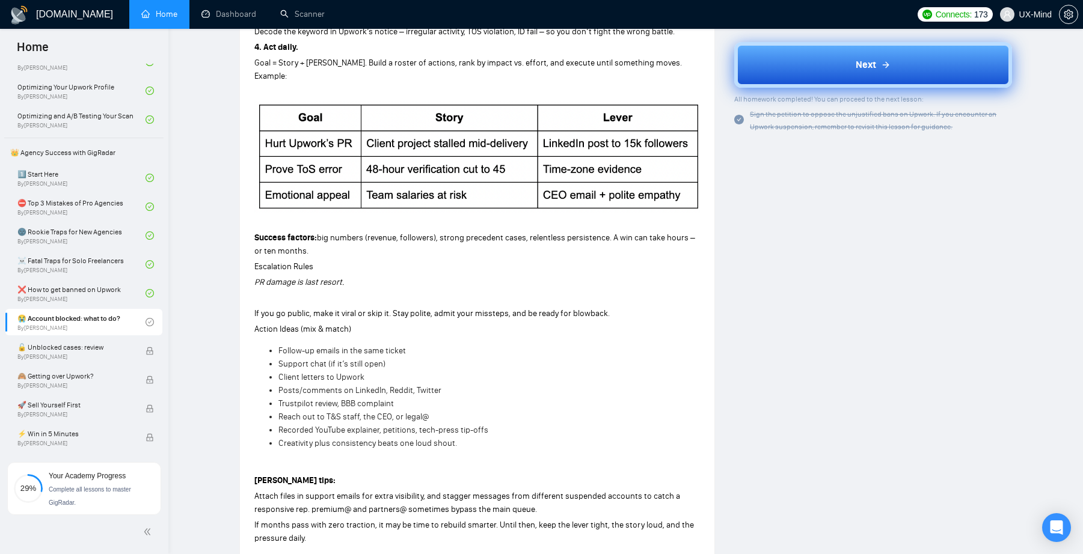
click at [870, 82] on button "Next" at bounding box center [873, 65] width 278 height 46
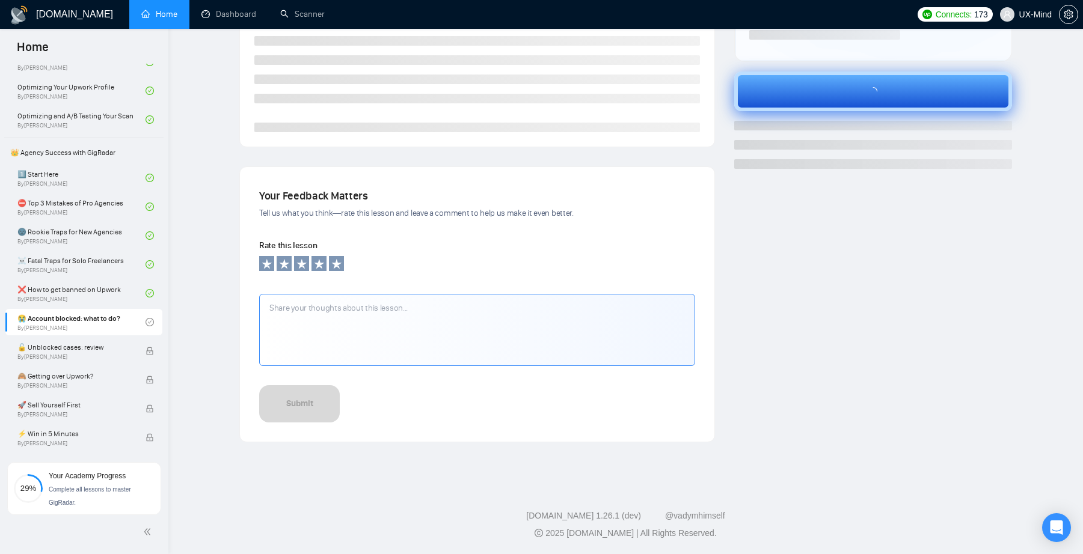
scroll to position [264, 0]
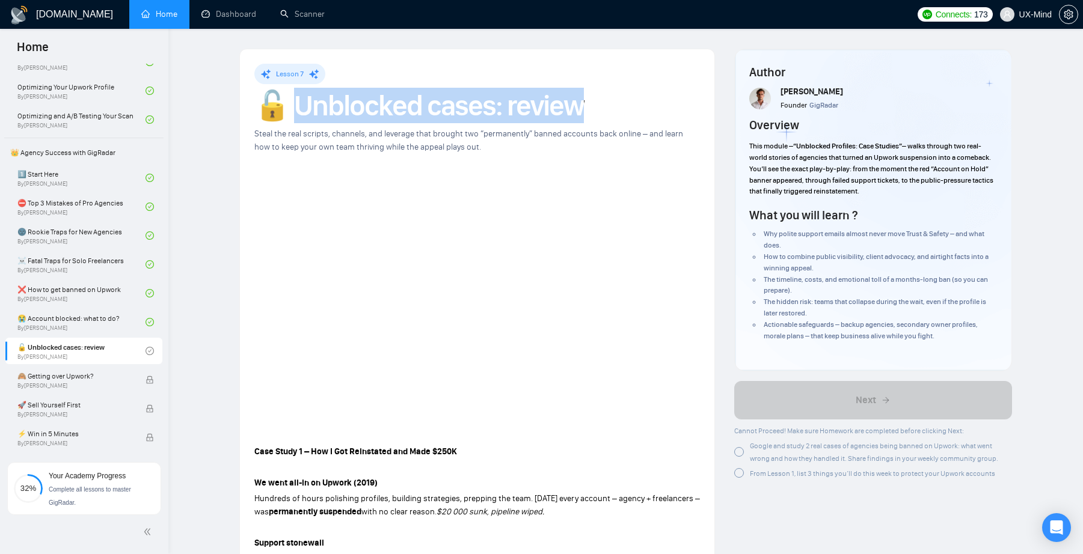
drag, startPoint x: 577, startPoint y: 108, endPoint x: 292, endPoint y: 102, distance: 284.4
click at [292, 102] on h1 "🔓 Unblocked cases: review" at bounding box center [476, 106] width 445 height 26
click at [325, 103] on h1 "🔓 Unblocked cases: review" at bounding box center [476, 106] width 445 height 26
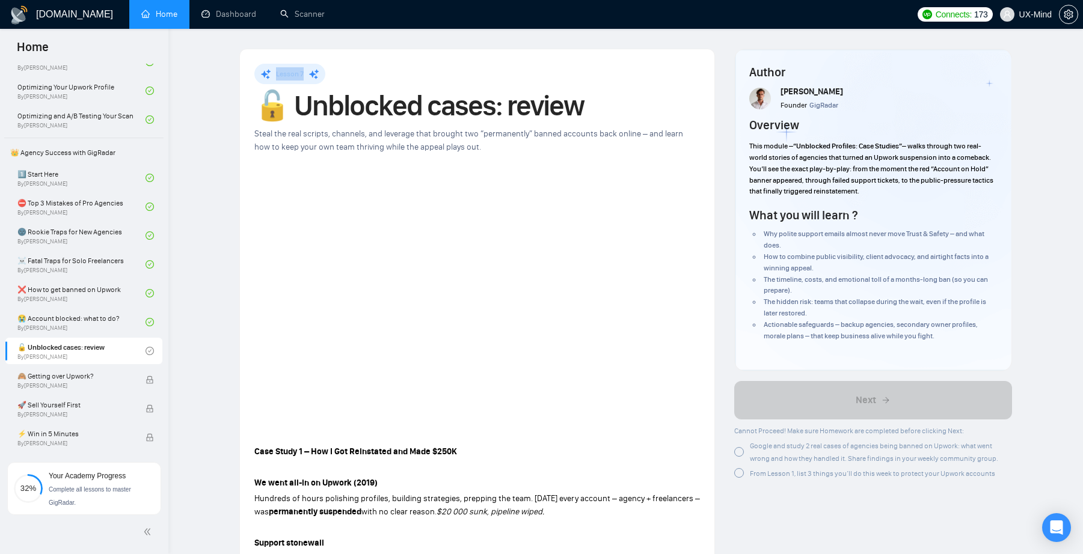
drag, startPoint x: 276, startPoint y: 73, endPoint x: 306, endPoint y: 73, distance: 30.1
click at [306, 73] on div "Lesson 7" at bounding box center [289, 74] width 71 height 20
click at [372, 74] on div "Lesson 7" at bounding box center [476, 74] width 445 height 20
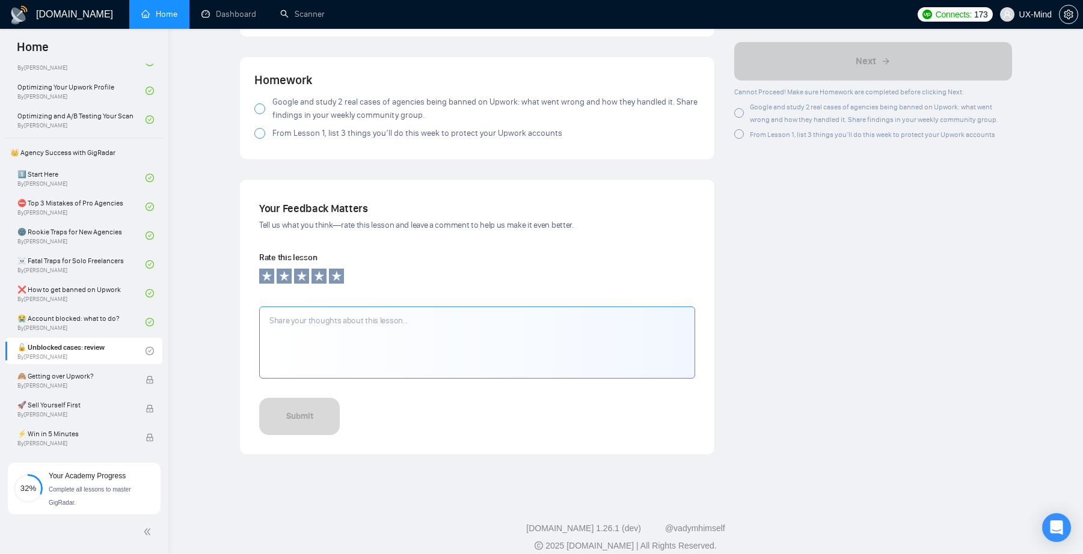
scroll to position [1071, 0]
click at [305, 97] on span "Google and study 2 real cases of agencies being banned on Upwork: what went wro…" at bounding box center [485, 110] width 427 height 26
click at [316, 128] on span "From Lesson 1, list 3 things you’ll do this week to protect your Upwork accounts" at bounding box center [417, 134] width 290 height 13
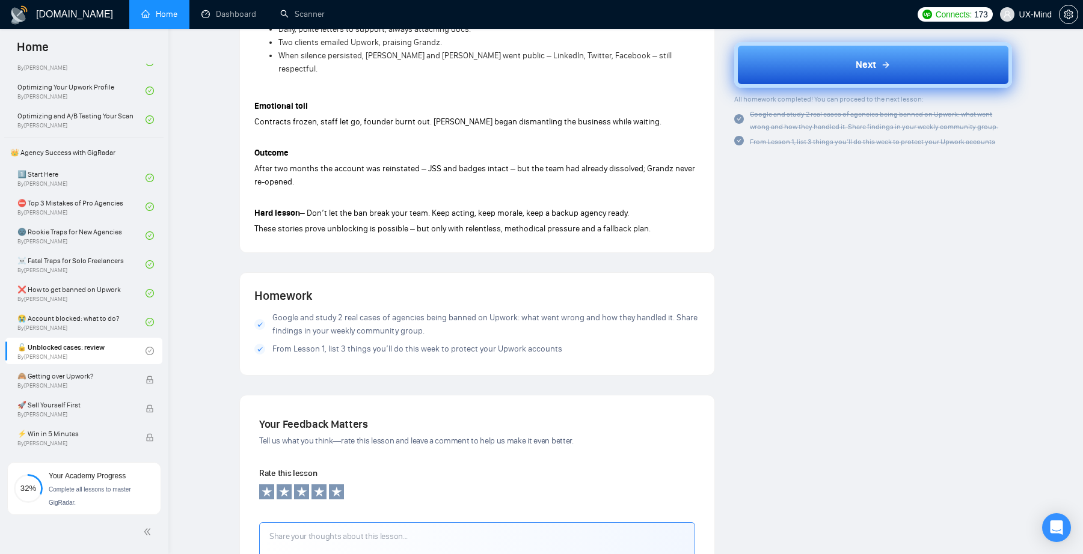
click at [870, 67] on span "Next" at bounding box center [865, 65] width 20 height 14
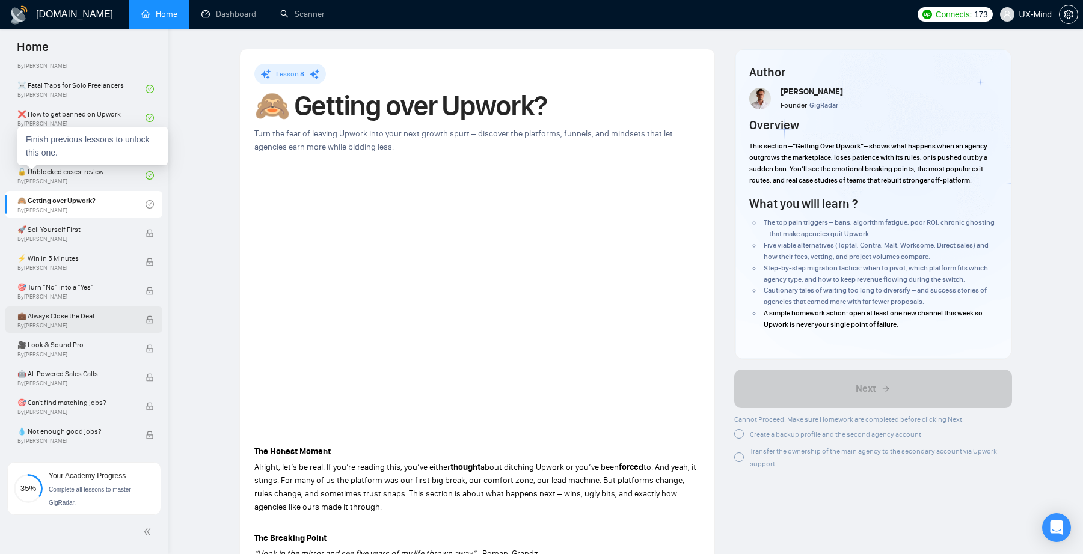
scroll to position [369, 0]
click at [554, 137] on span "Turn the fear of leaving Upwork into your next growth spurt – discover the plat…" at bounding box center [463, 140] width 418 height 23
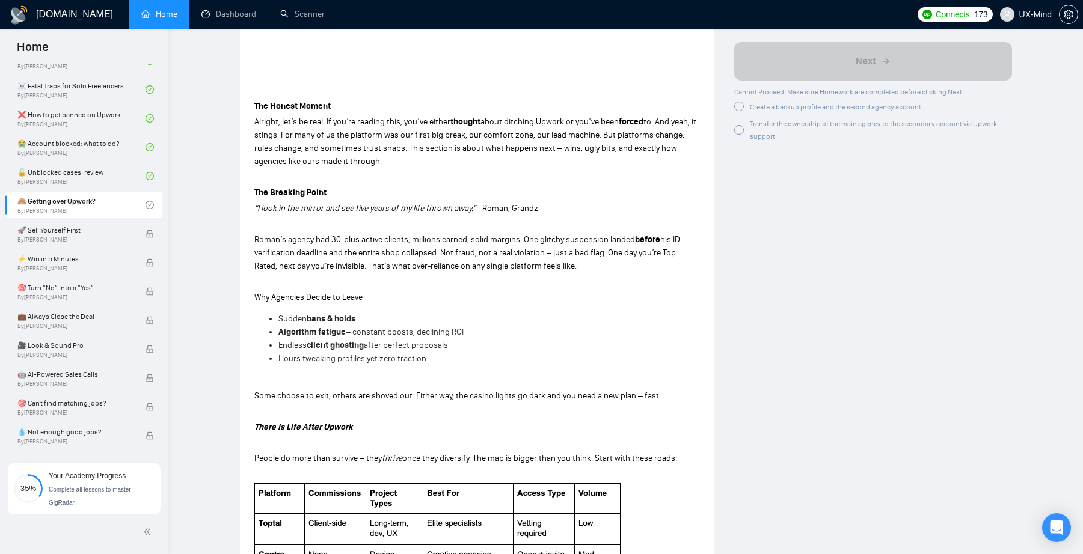
scroll to position [69, 0]
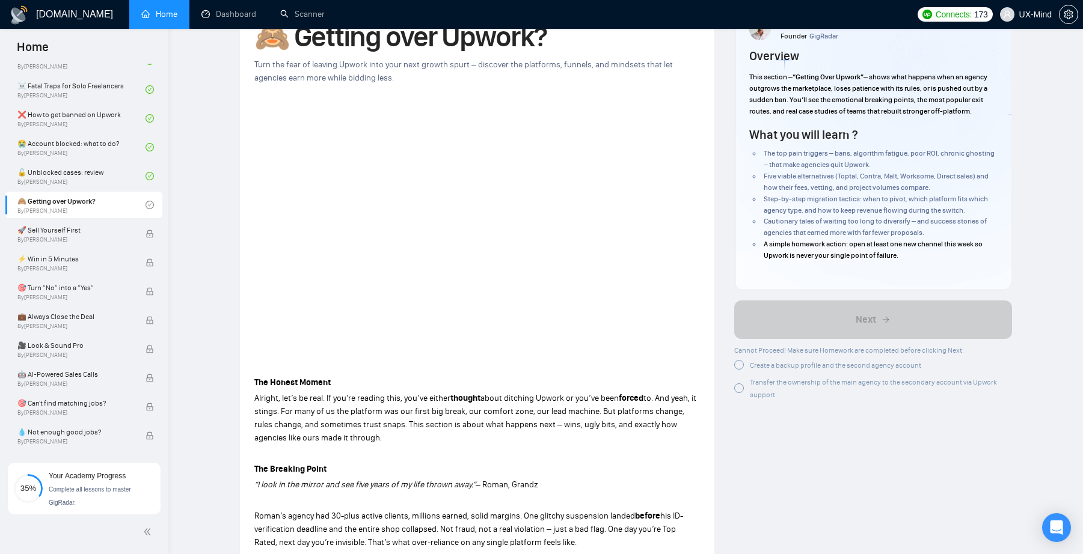
click at [738, 360] on div at bounding box center [739, 365] width 10 height 10
click at [742, 382] on div at bounding box center [739, 387] width 10 height 10
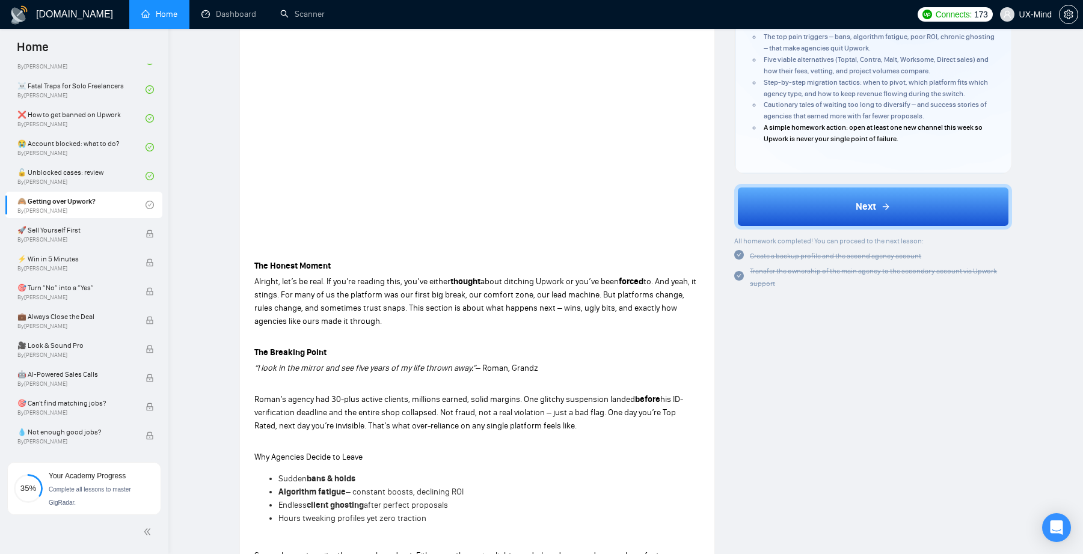
scroll to position [0, 0]
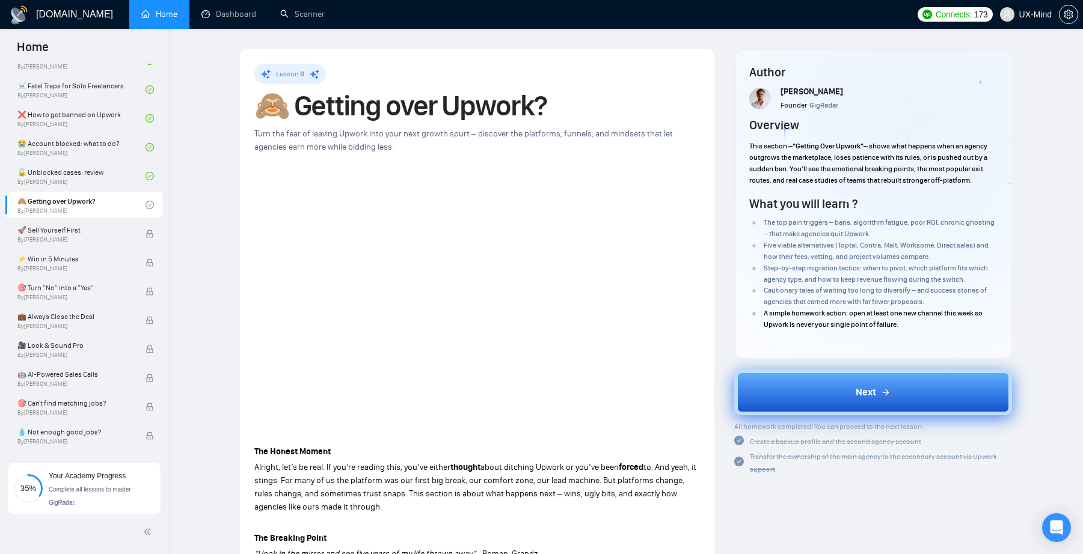
click at [864, 385] on span "Next" at bounding box center [865, 392] width 20 height 14
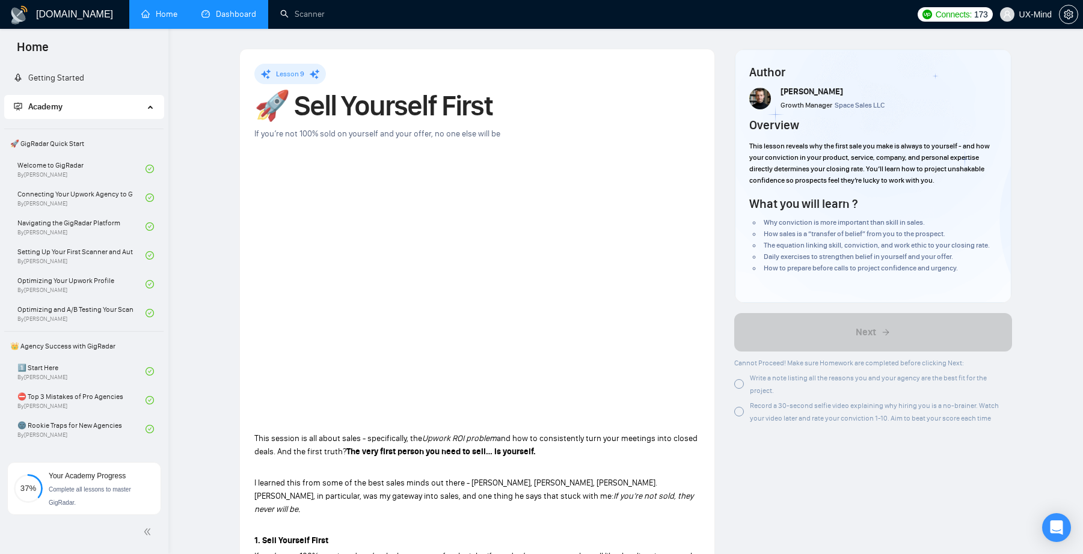
click at [237, 9] on link "Dashboard" at bounding box center [228, 14] width 55 height 10
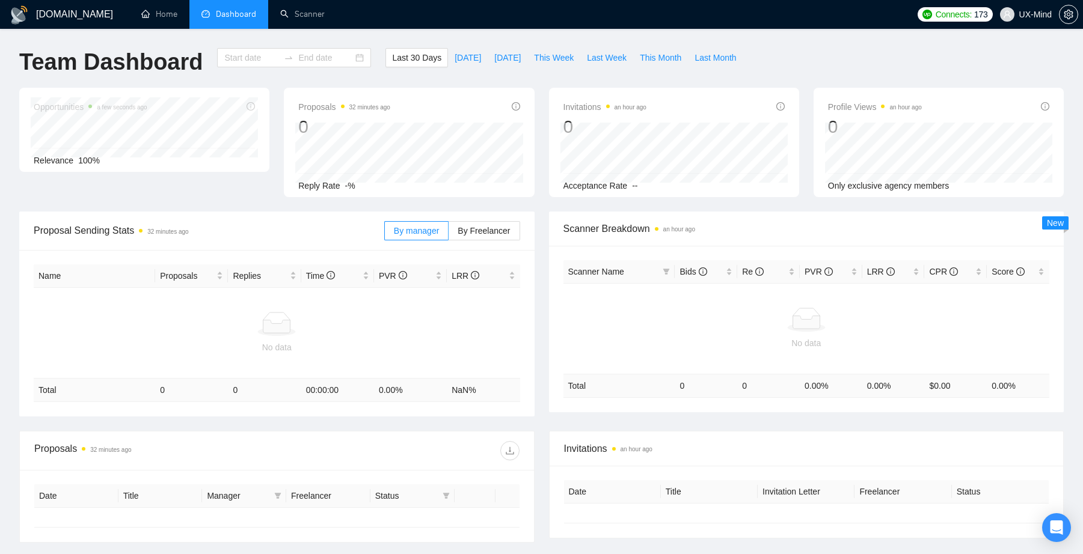
type input "2025-09-02"
type input "2025-10-02"
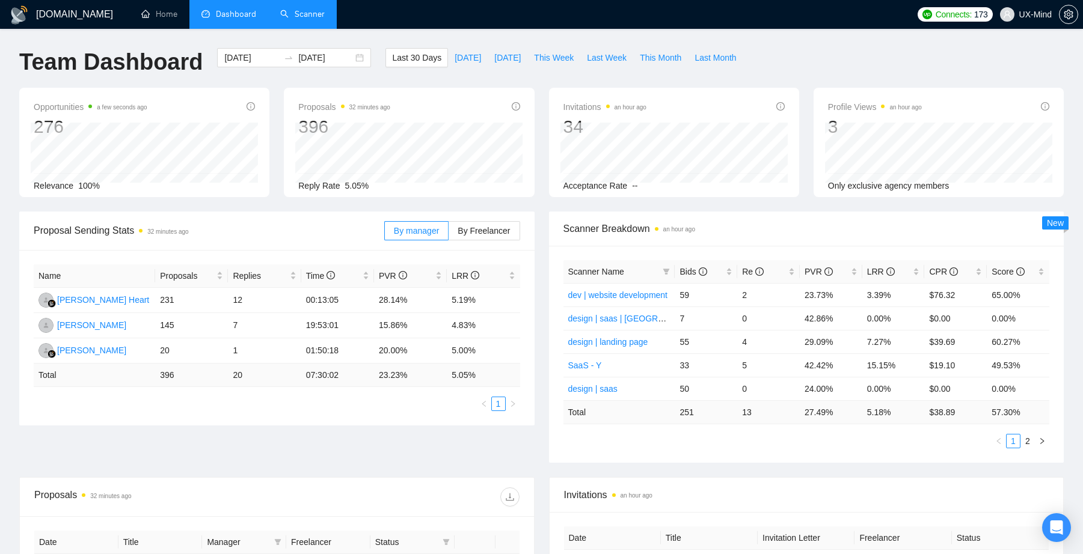
click at [301, 17] on link "Scanner" at bounding box center [302, 14] width 44 height 10
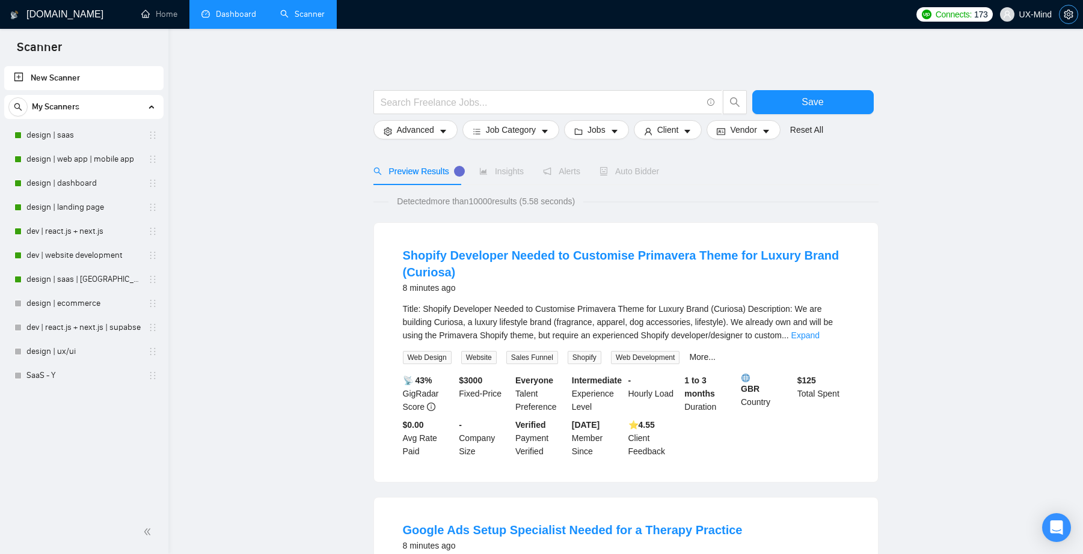
click at [1066, 12] on icon "setting" at bounding box center [1067, 15] width 9 height 10
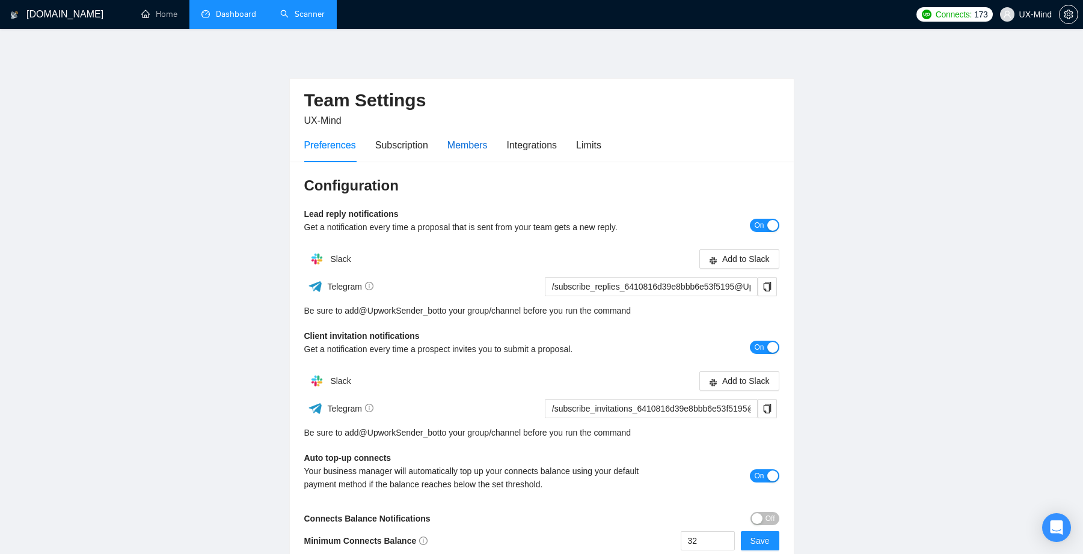
click at [461, 145] on div "Members" at bounding box center [467, 145] width 40 height 15
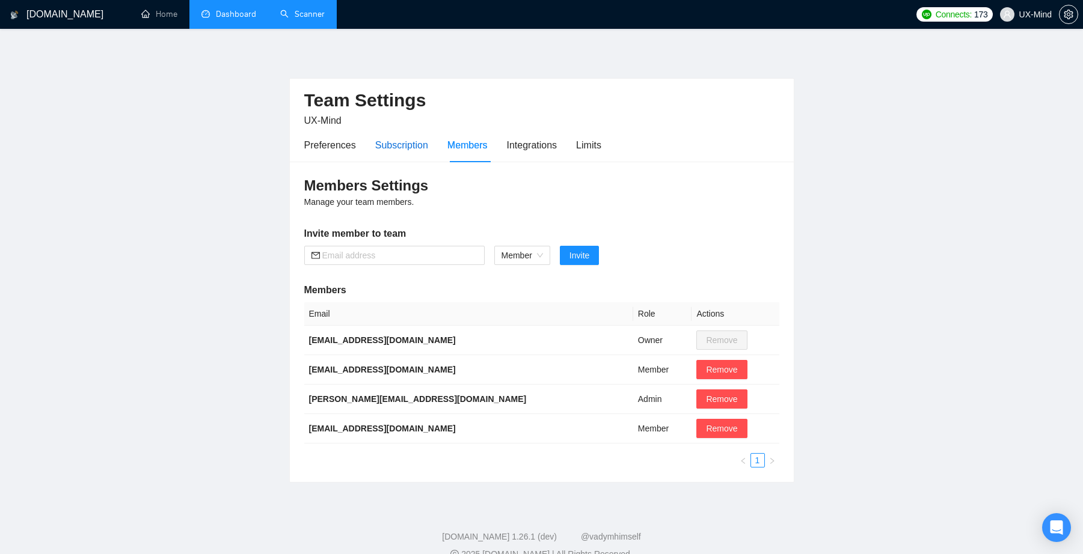
click at [398, 145] on div "Subscription" at bounding box center [401, 145] width 53 height 15
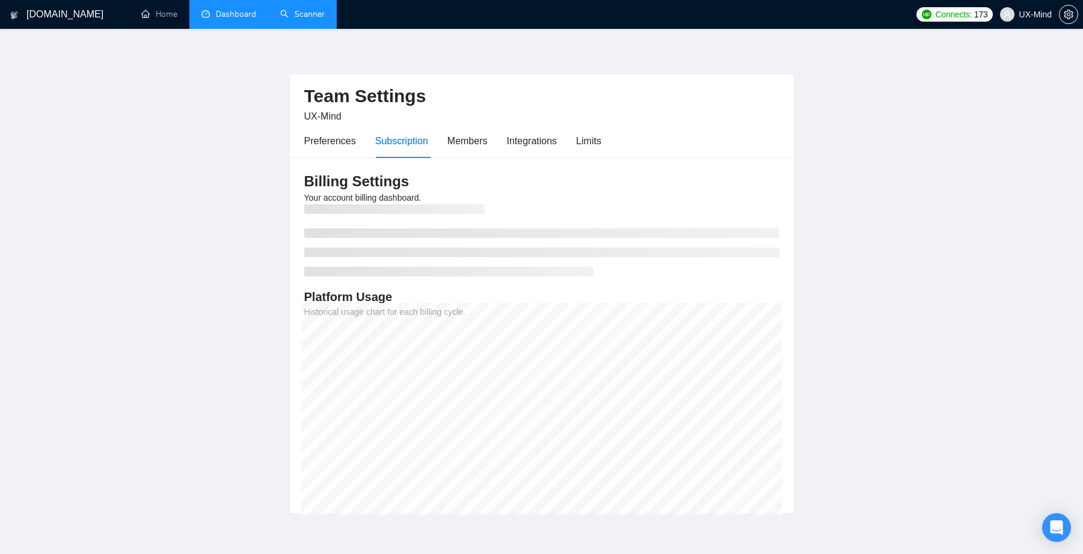
scroll to position [5, 0]
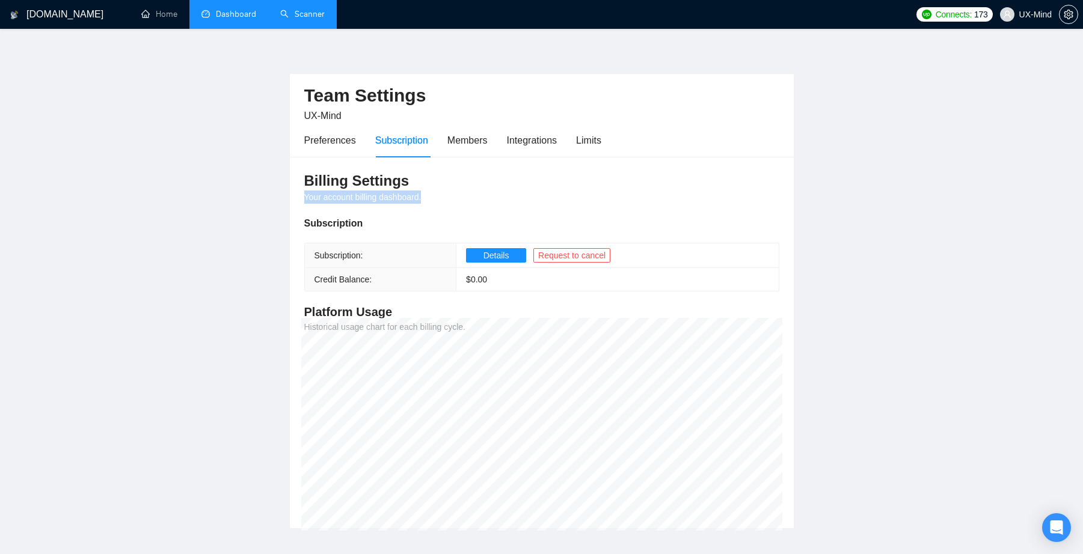
drag, startPoint x: 458, startPoint y: 197, endPoint x: 471, endPoint y: 197, distance: 13.2
click at [471, 197] on div "Billing Settings Your account billing dashboard. Subscription Subscription: Det…" at bounding box center [542, 343] width 504 height 372
click at [497, 257] on span "Details" at bounding box center [496, 255] width 26 height 13
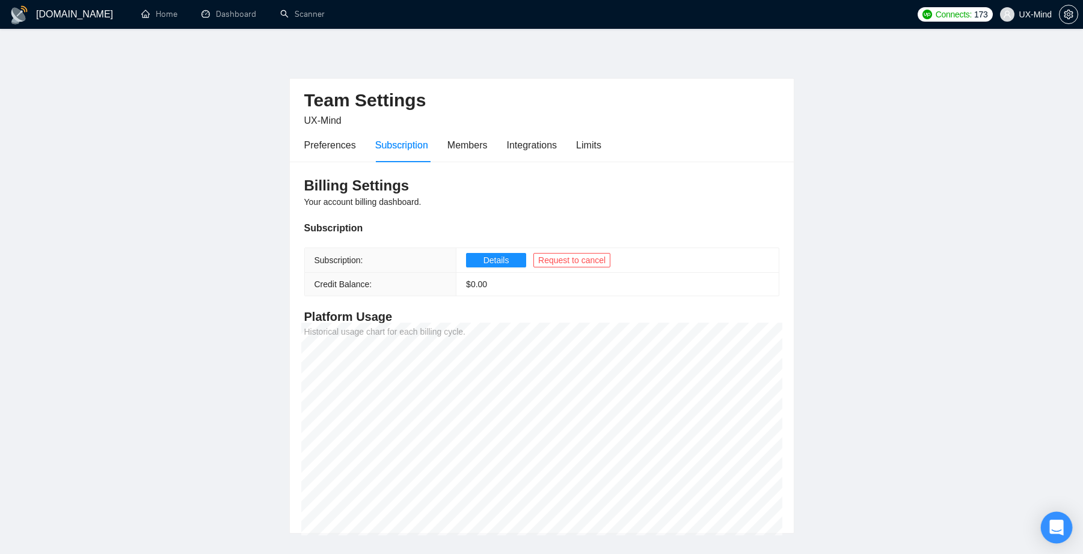
click at [1062, 533] on icon "Open Intercom Messenger" at bounding box center [1056, 528] width 14 height 16
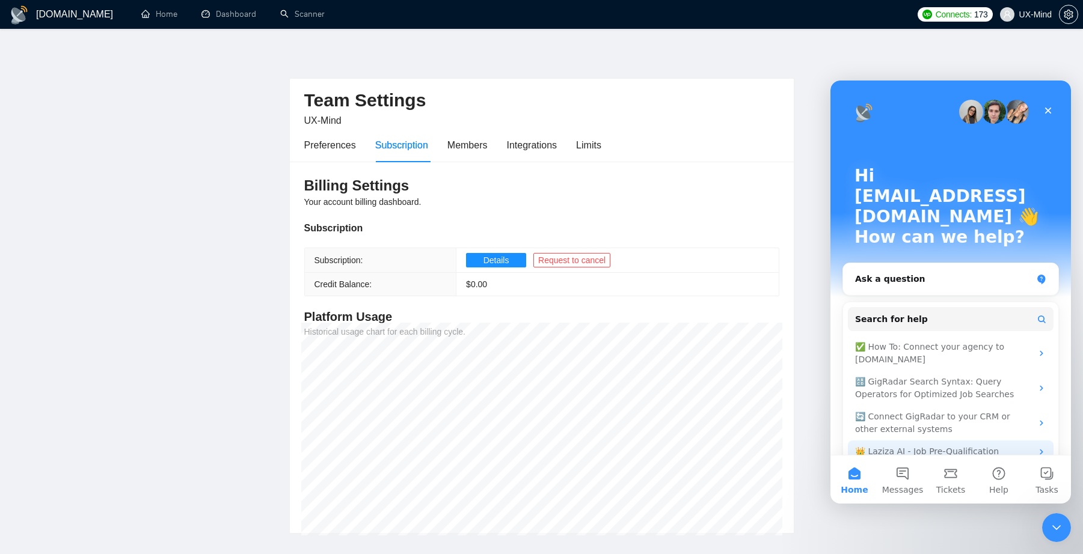
click at [1002, 445] on div "👑 Laziza AI - Job Pre-Qualification" at bounding box center [943, 451] width 177 height 13
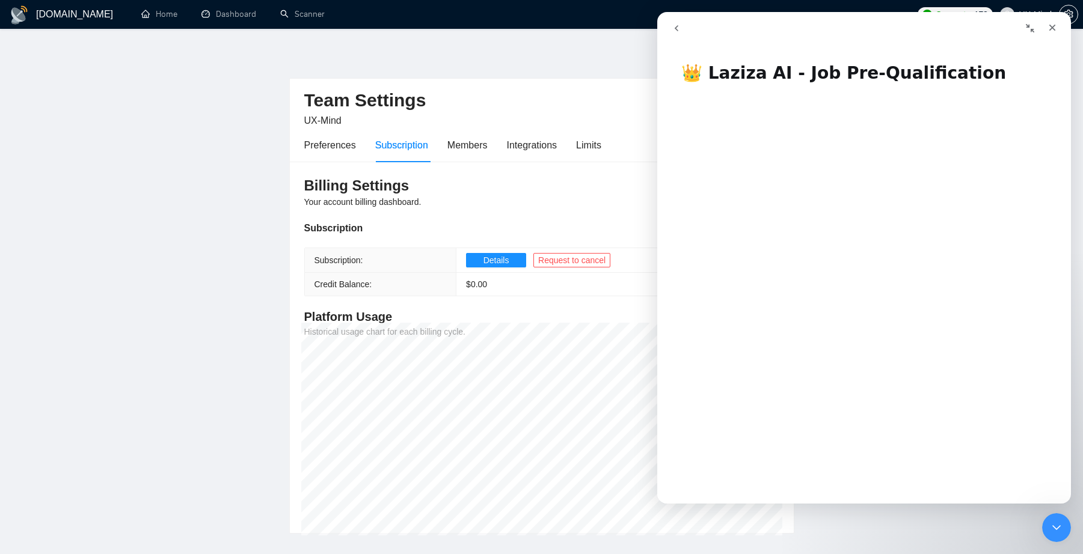
click at [679, 27] on icon "go back" at bounding box center [677, 28] width 10 height 10
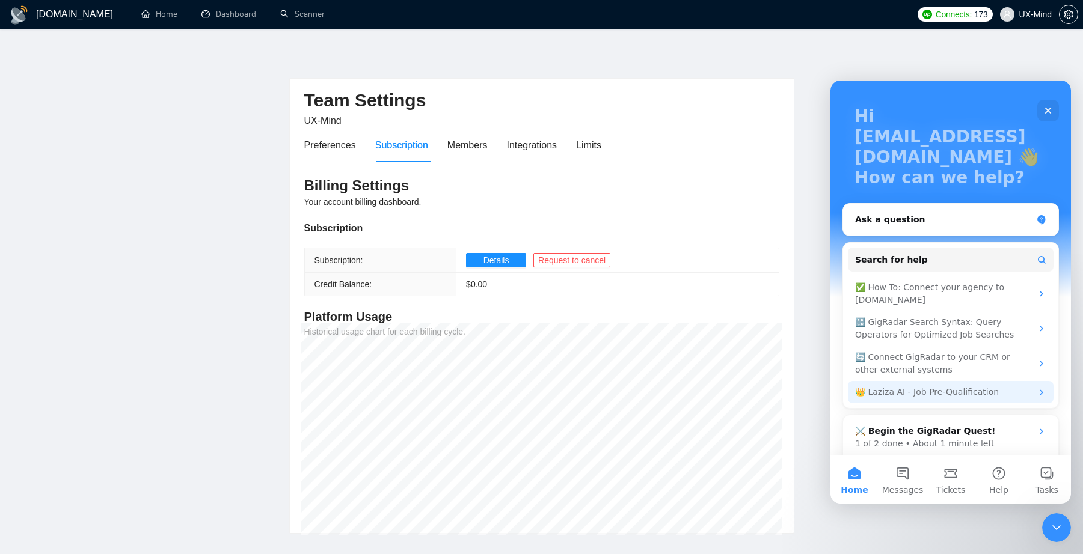
scroll to position [59, 0]
click at [558, 196] on div "Billing Settings Your account billing dashboard. Subscription Subscription: Det…" at bounding box center [542, 348] width 504 height 372
click at [460, 133] on div "Members" at bounding box center [467, 145] width 40 height 34
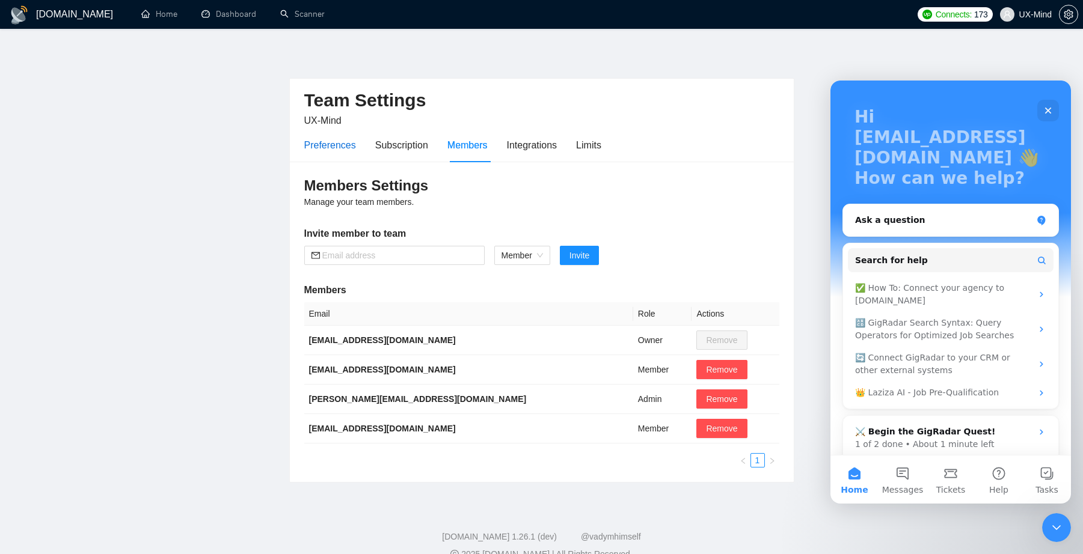
click at [314, 141] on div "Preferences" at bounding box center [330, 145] width 52 height 15
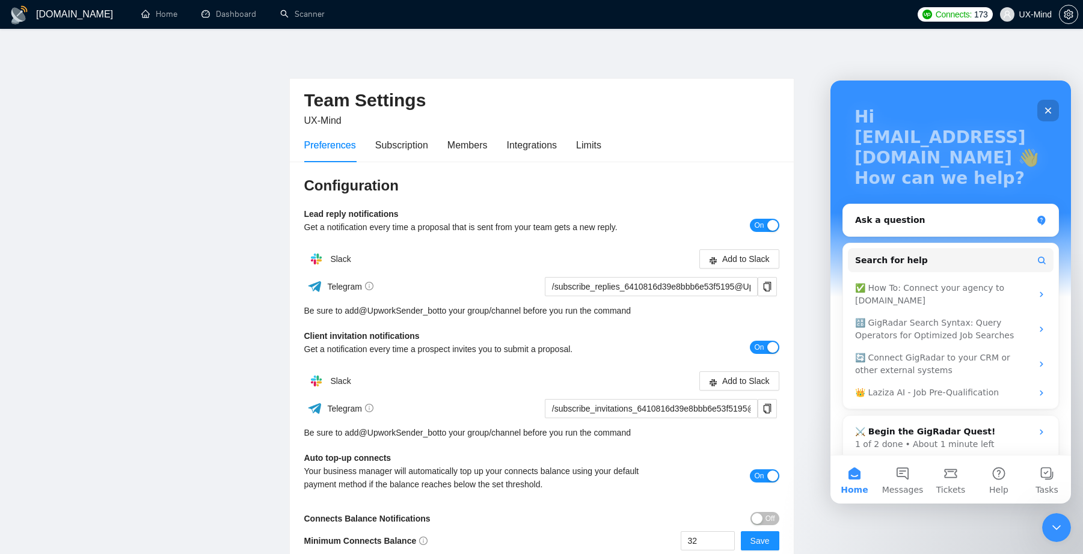
click at [1051, 108] on icon "Close" at bounding box center [1048, 111] width 10 height 10
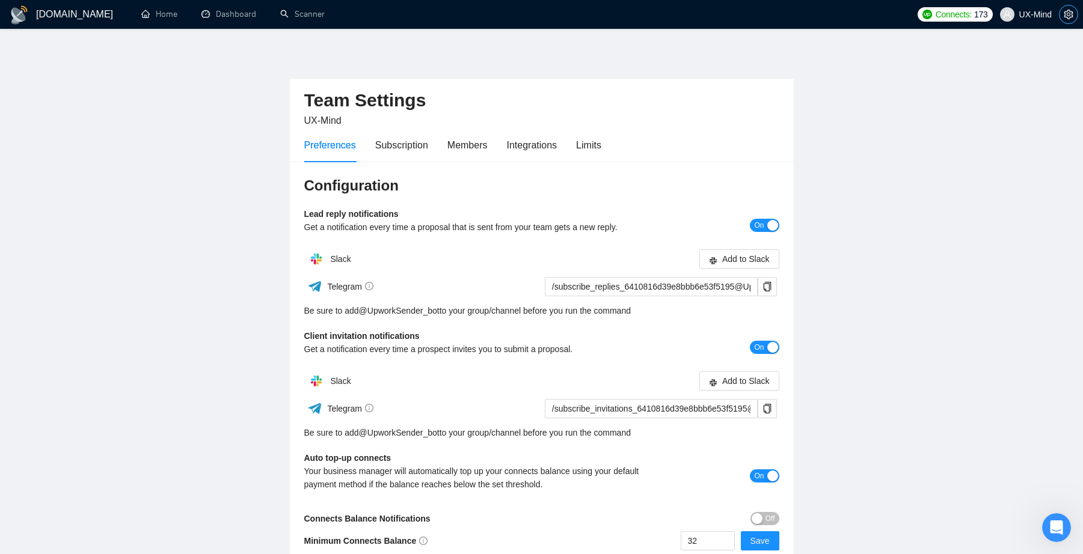
click at [1065, 14] on icon "setting" at bounding box center [1067, 15] width 9 height 10
click at [465, 144] on div "Members" at bounding box center [467, 145] width 40 height 15
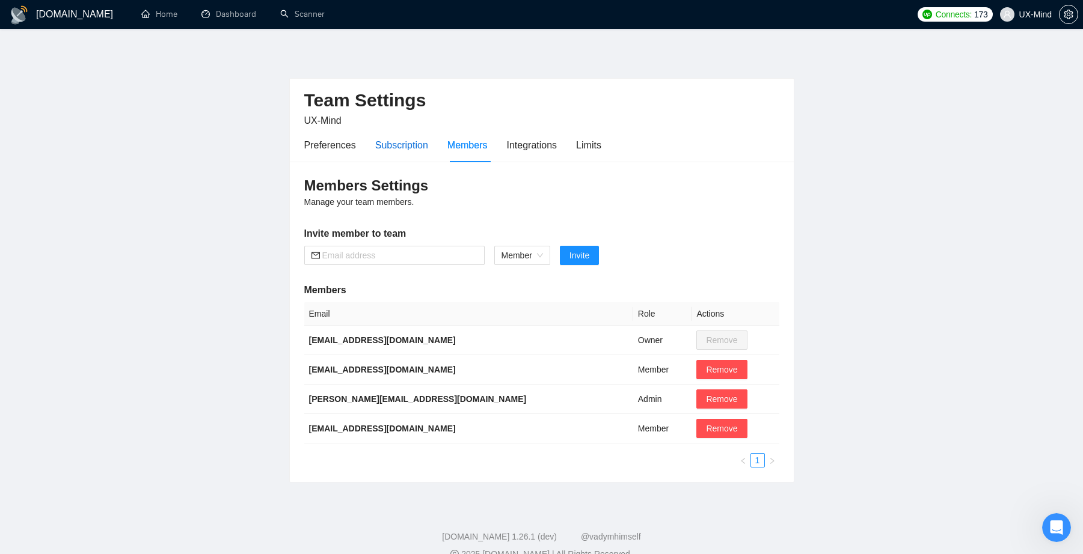
click at [403, 144] on div "Subscription" at bounding box center [401, 145] width 53 height 15
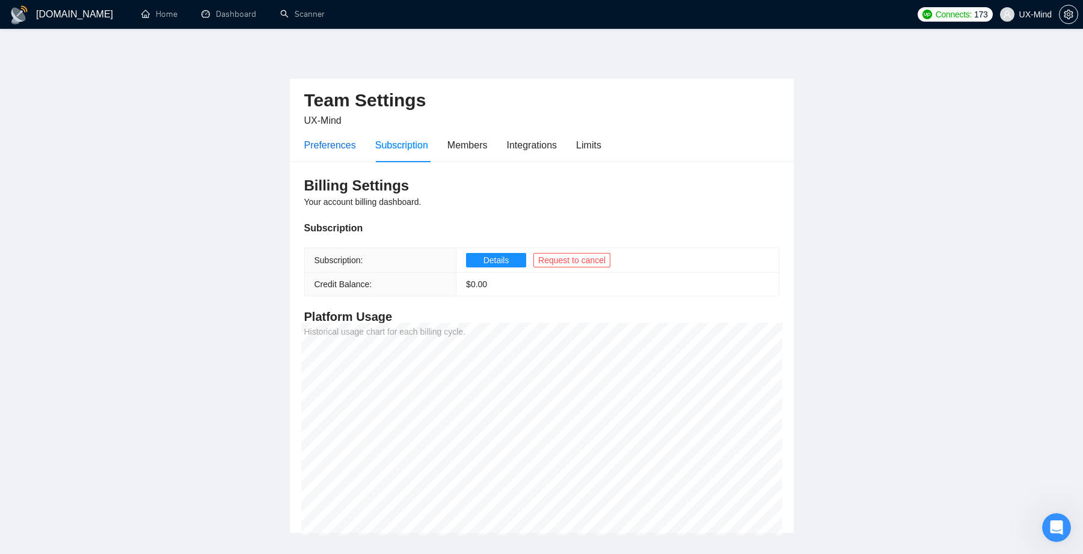
click at [329, 148] on div "Preferences" at bounding box center [330, 145] width 52 height 15
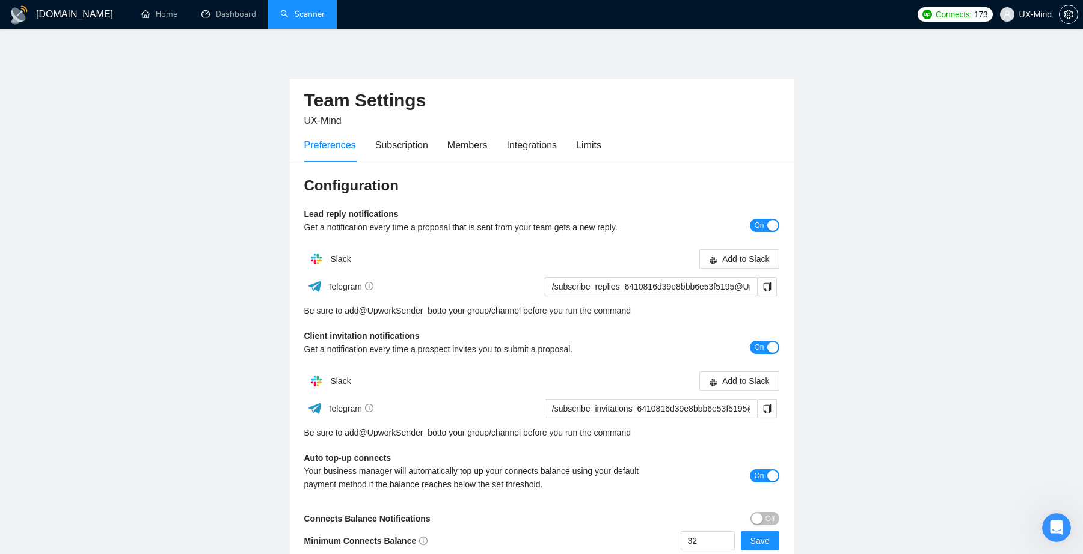
click at [290, 9] on link "Scanner" at bounding box center [302, 14] width 44 height 10
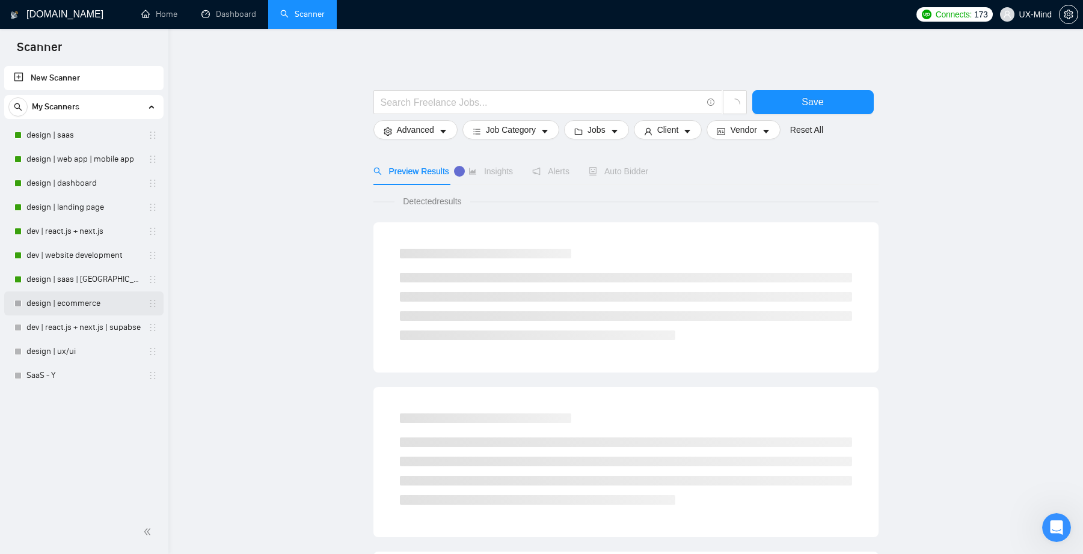
click at [81, 305] on link "design | ecommerce" at bounding box center [83, 304] width 114 height 24
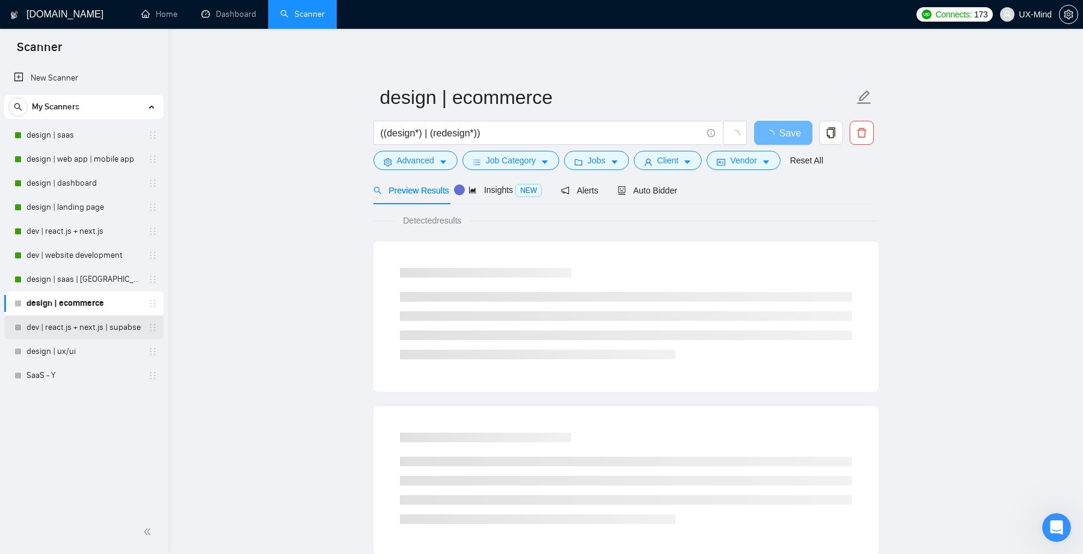
click at [87, 330] on link "dev | react.js + next.js | supabse" at bounding box center [83, 328] width 114 height 24
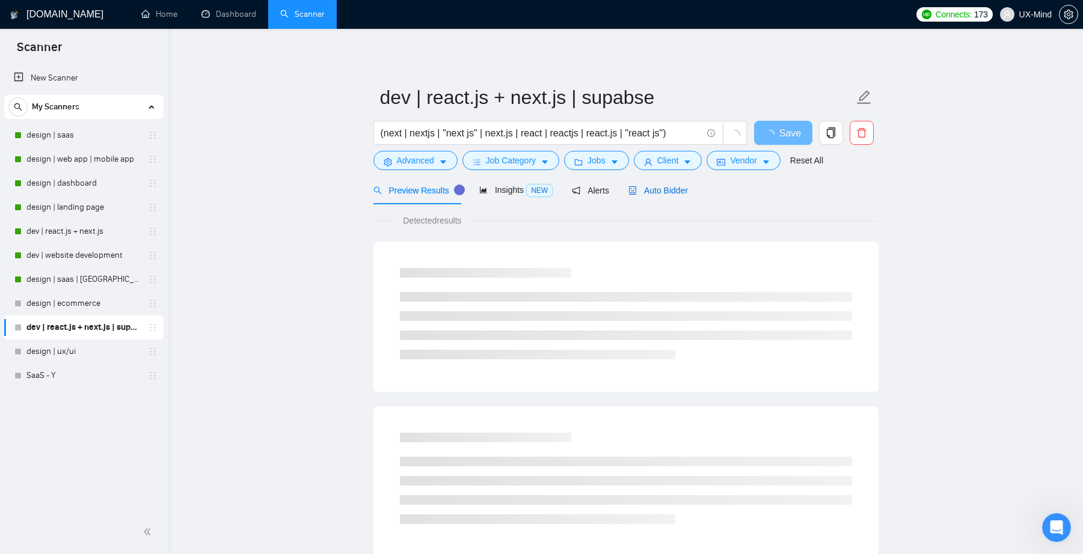
click at [652, 197] on div "Auto Bidder" at bounding box center [658, 190] width 60 height 13
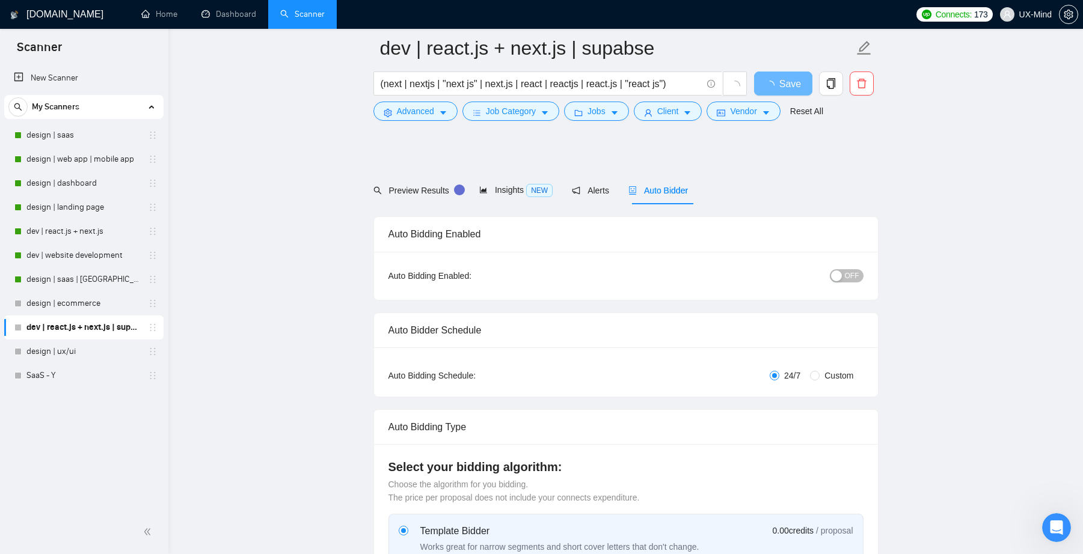
scroll to position [302, 0]
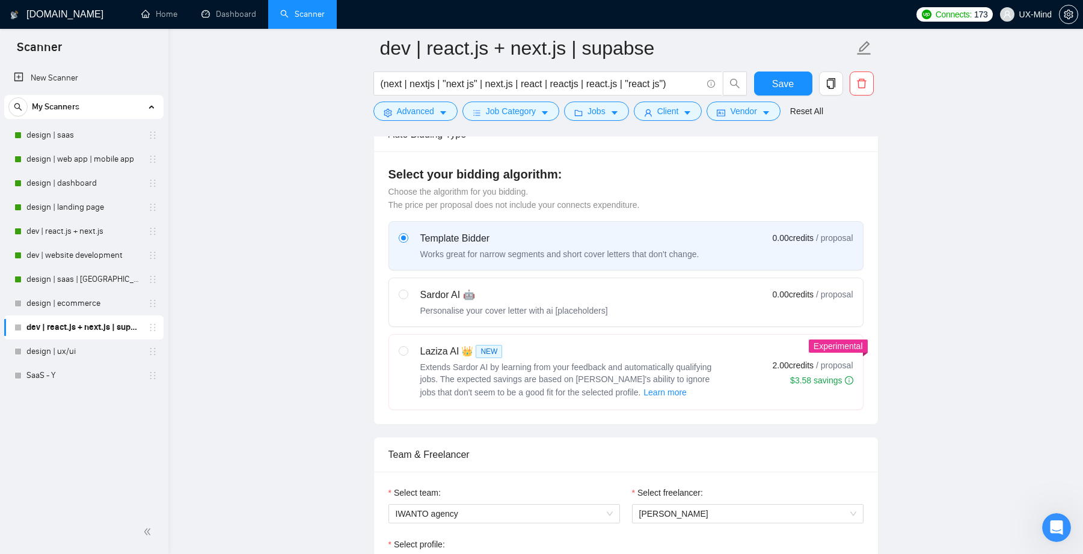
click at [503, 369] on span "Extends Sardor AI by learning from your feedback and automatically qualifying j…" at bounding box center [566, 380] width 292 height 35
click at [407, 355] on input "radio" at bounding box center [403, 350] width 8 height 8
radio input "true"
radio input "false"
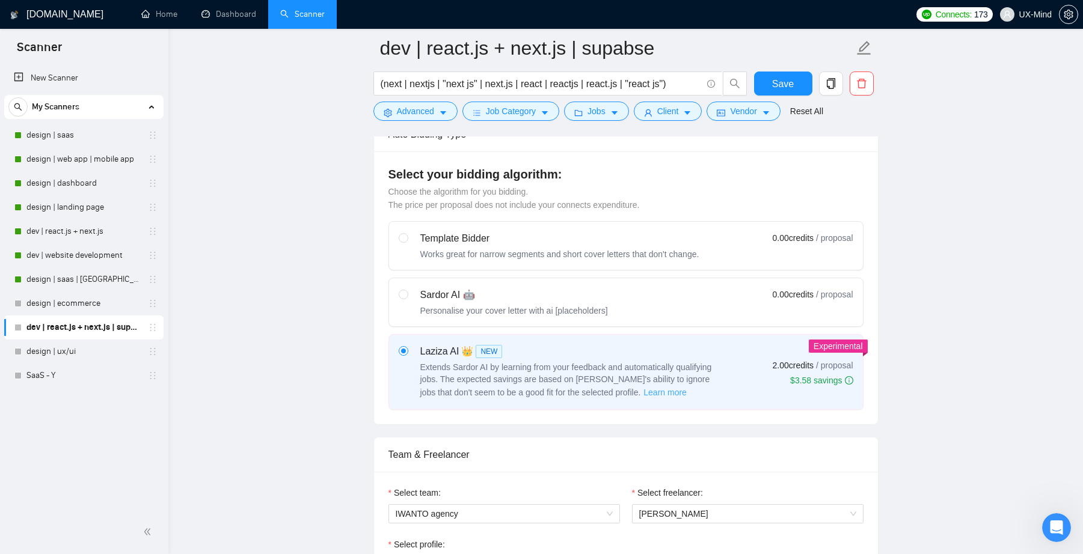
click at [643, 392] on span "Learn more" at bounding box center [664, 392] width 43 height 13
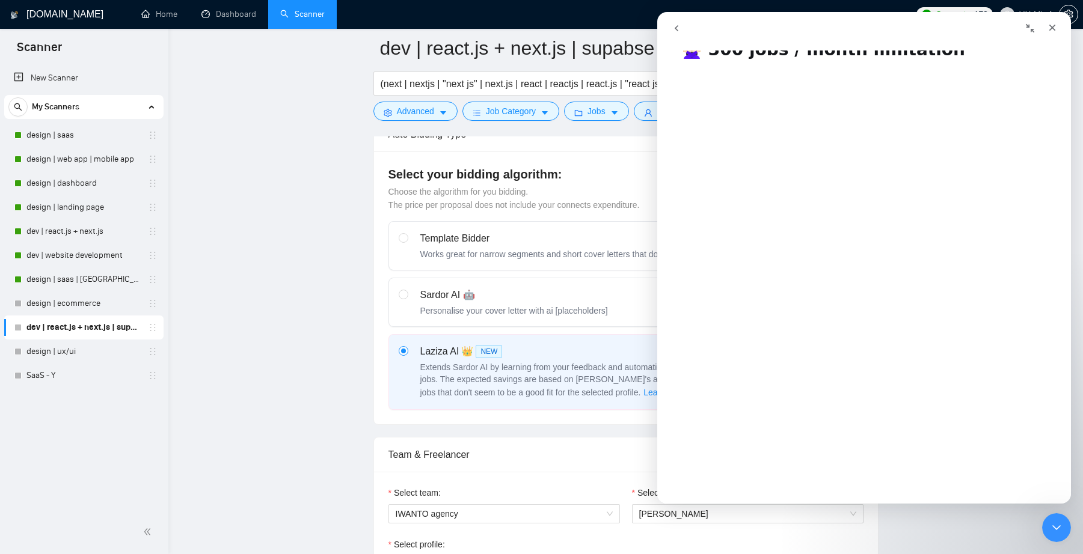
scroll to position [0, 0]
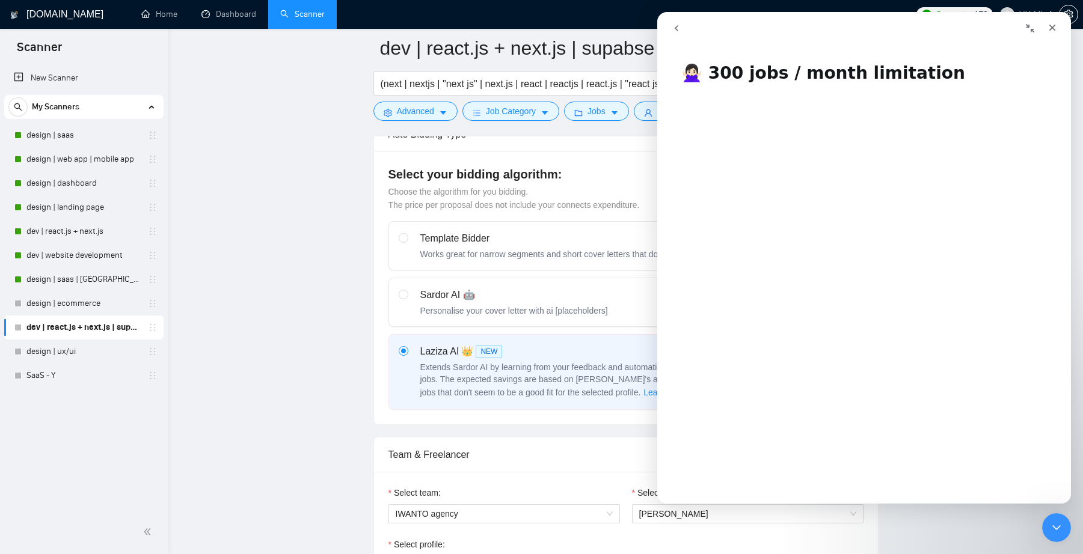
click at [683, 40] on nav "Intercom messenger" at bounding box center [864, 28] width 414 height 32
click at [680, 32] on icon "go back" at bounding box center [677, 28] width 10 height 10
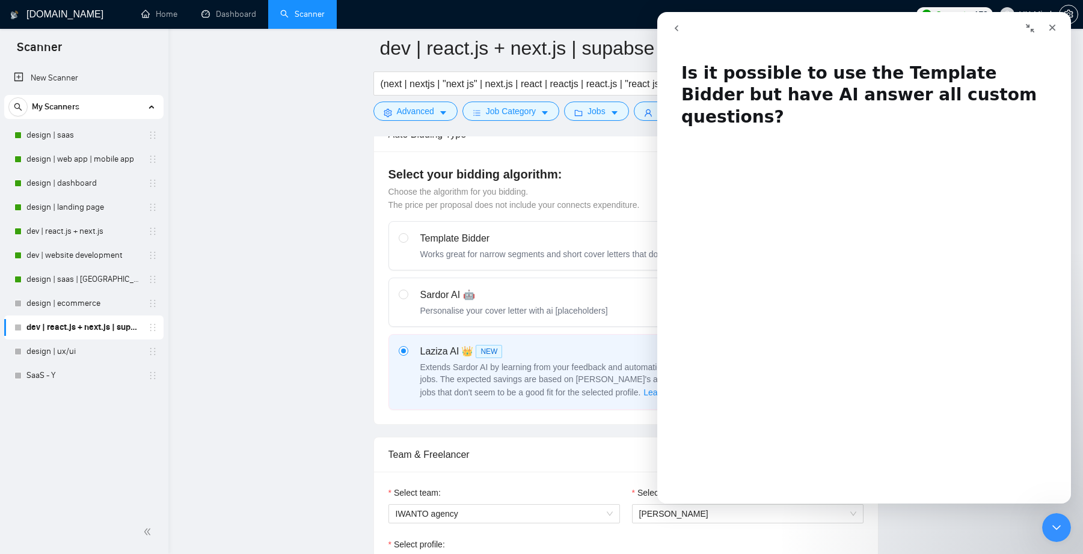
click at [680, 32] on icon "go back" at bounding box center [677, 28] width 10 height 10
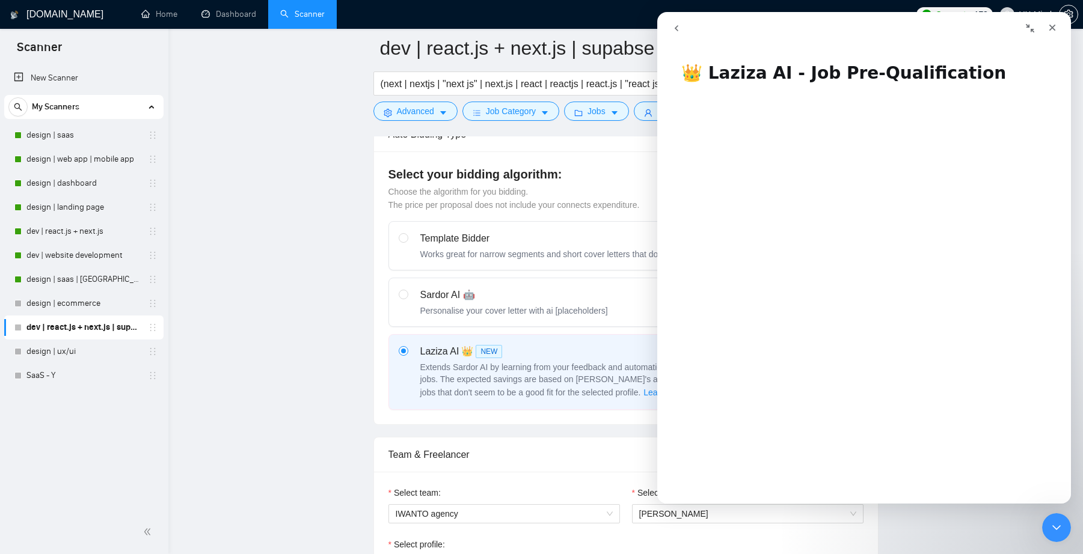
click at [681, 34] on button "go back" at bounding box center [676, 28] width 23 height 23
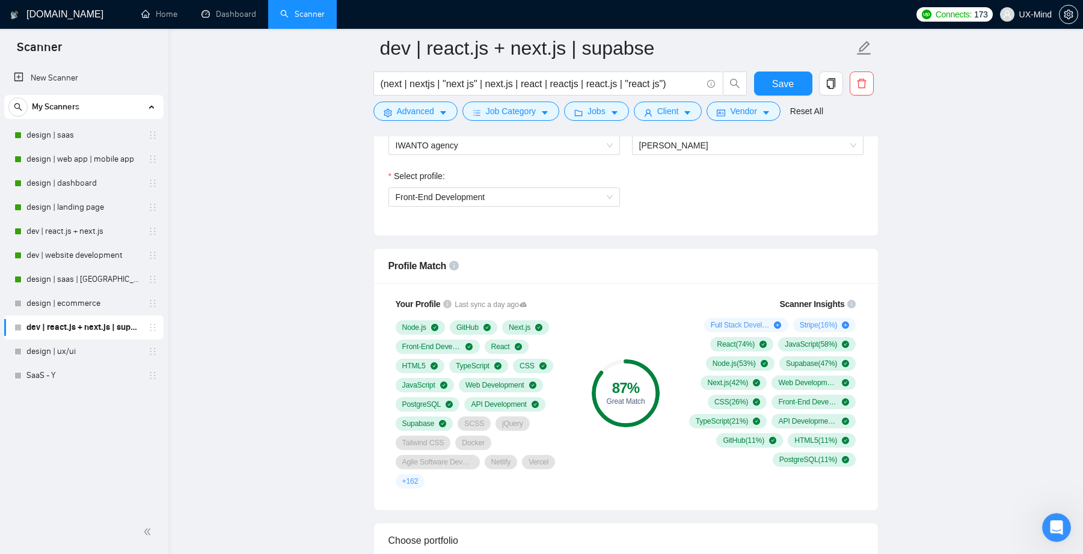
scroll to position [692, 0]
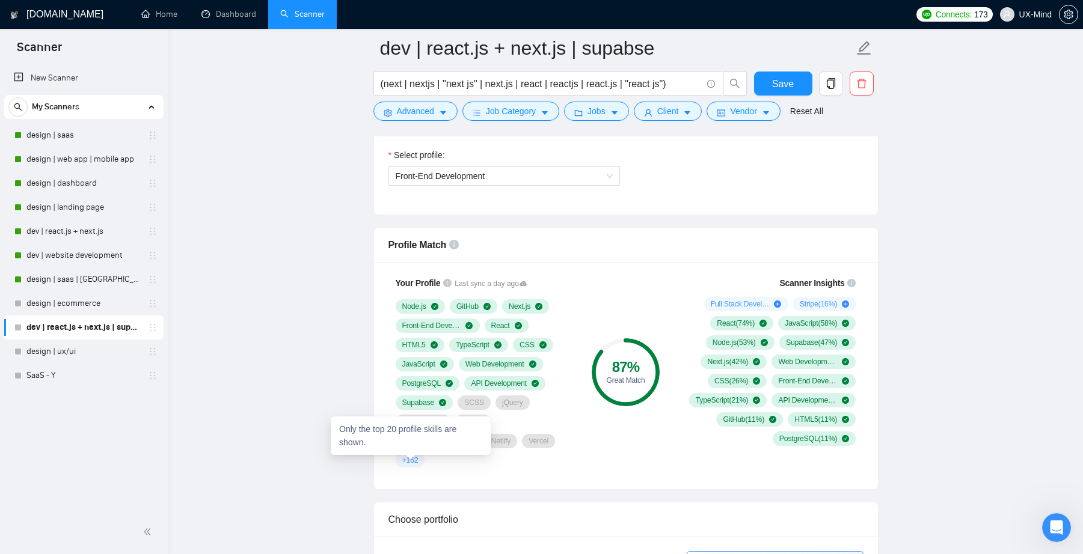
click at [416, 462] on span "+ 162" at bounding box center [410, 461] width 16 height 10
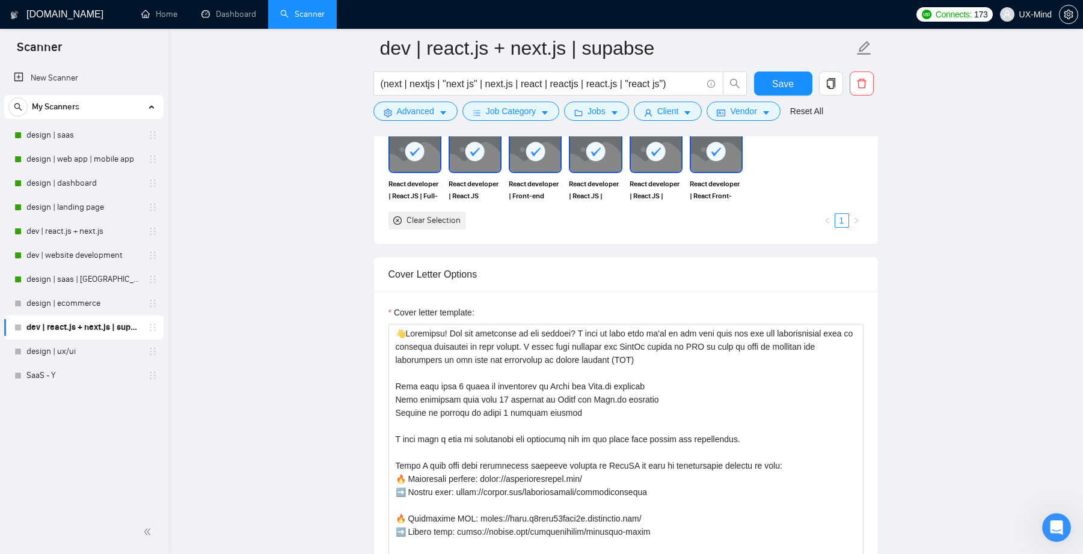
scroll to position [1197, 0]
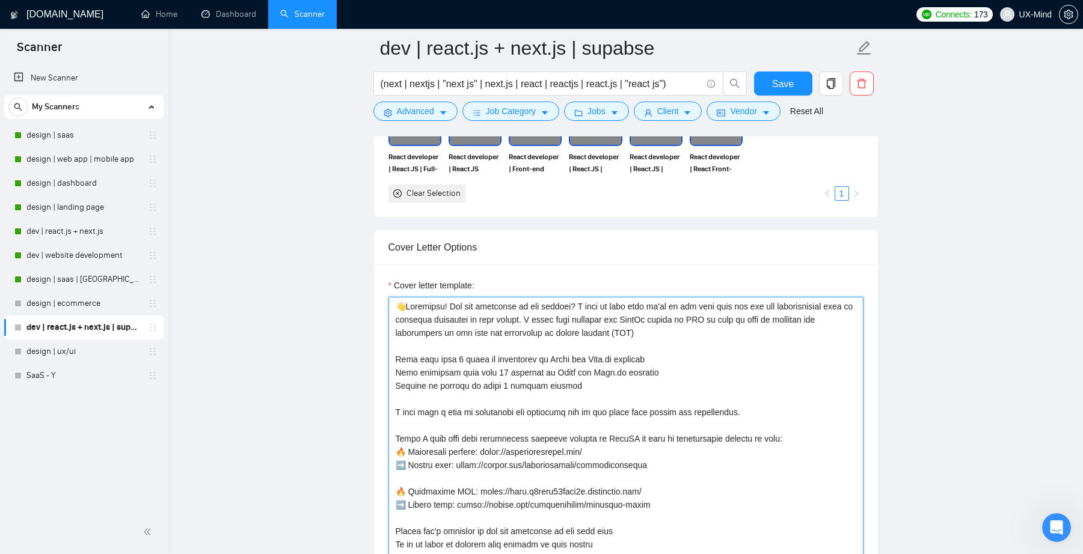
click at [590, 327] on textarea "Cover letter template:" at bounding box center [625, 432] width 475 height 271
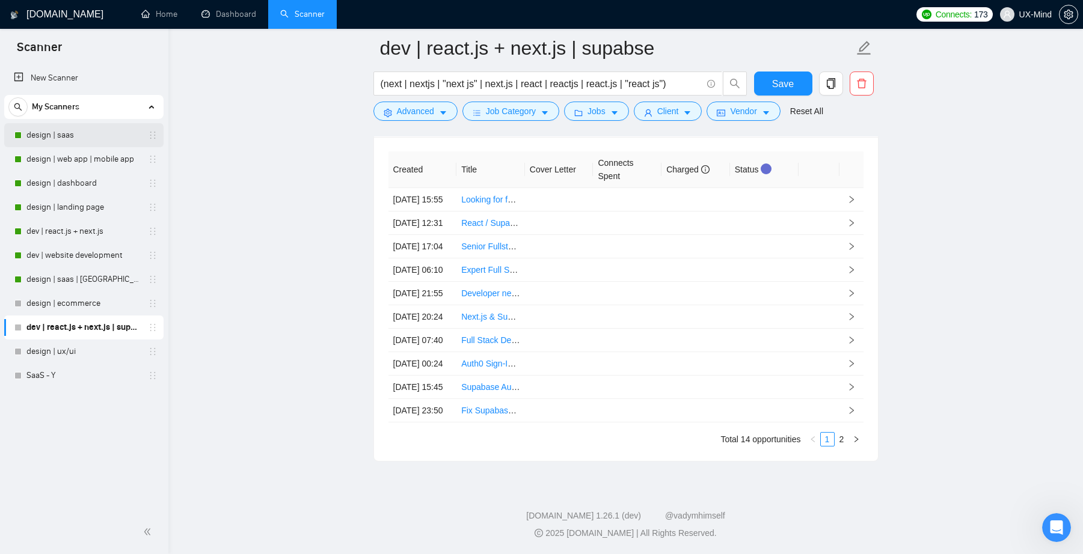
scroll to position [3085, 0]
click at [71, 134] on link "design | saas" at bounding box center [83, 135] width 114 height 24
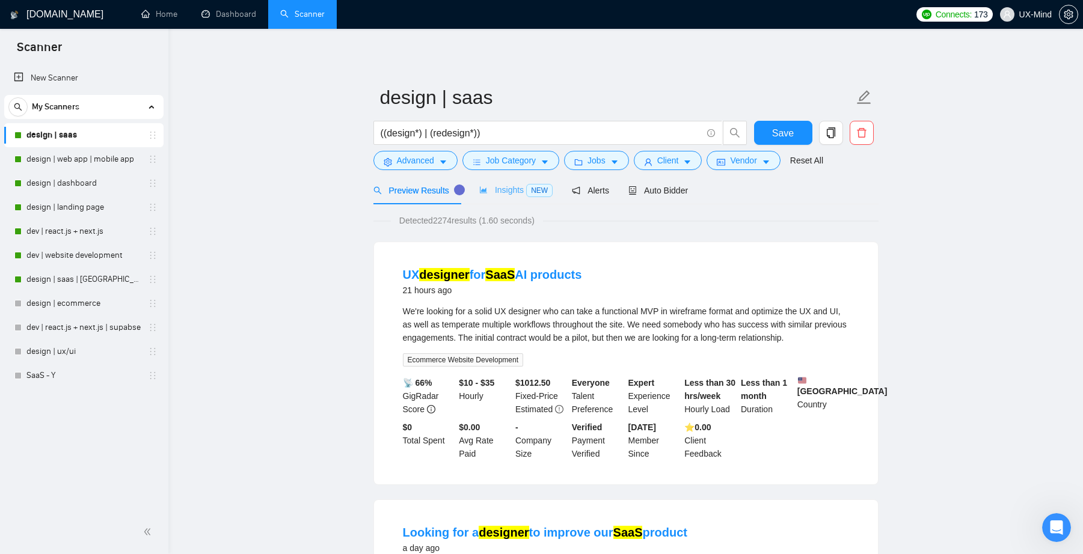
click at [495, 182] on div "Insights NEW" at bounding box center [515, 190] width 73 height 28
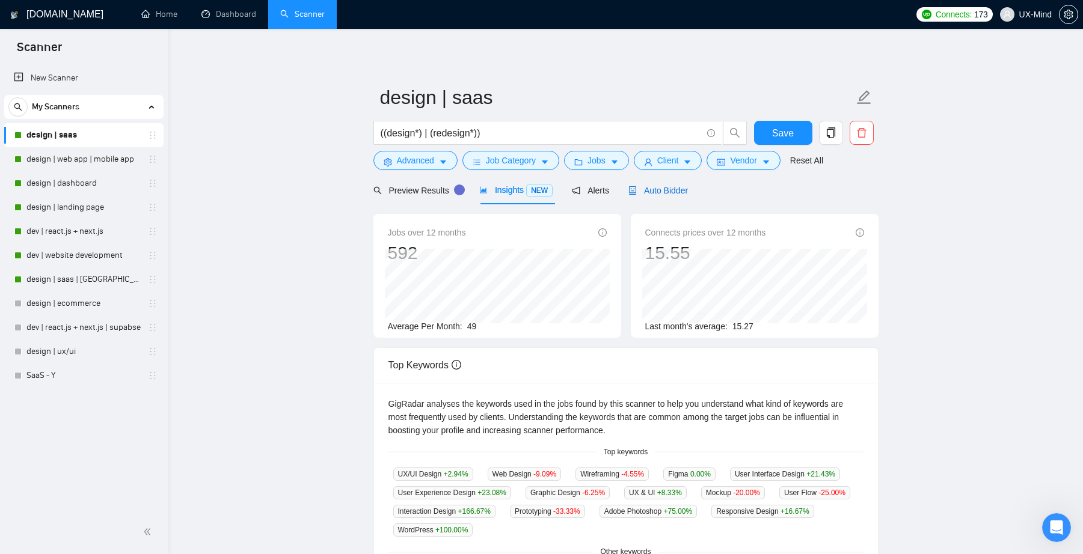
click at [673, 186] on span "Auto Bidder" at bounding box center [658, 191] width 60 height 10
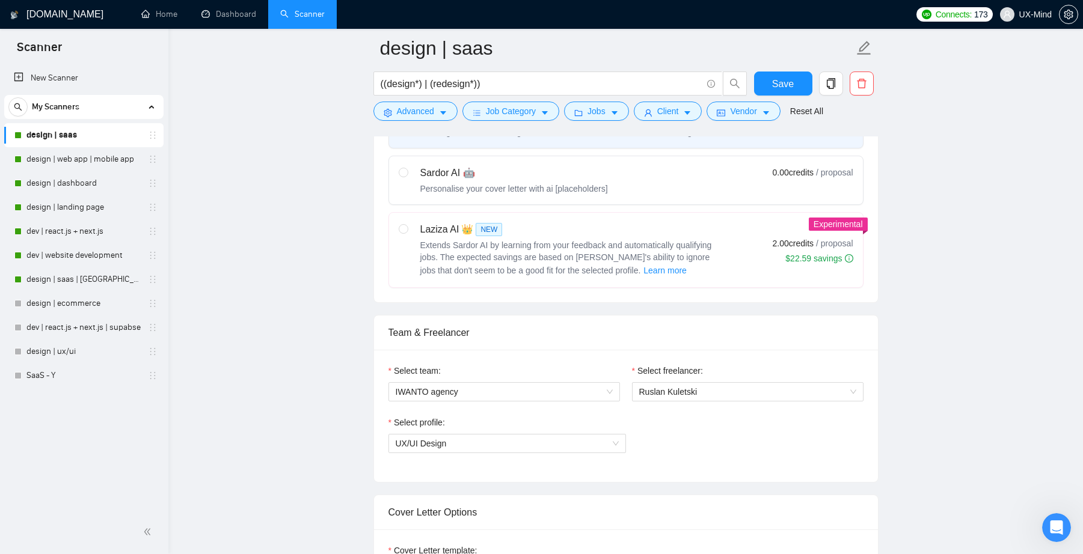
scroll to position [370, 0]
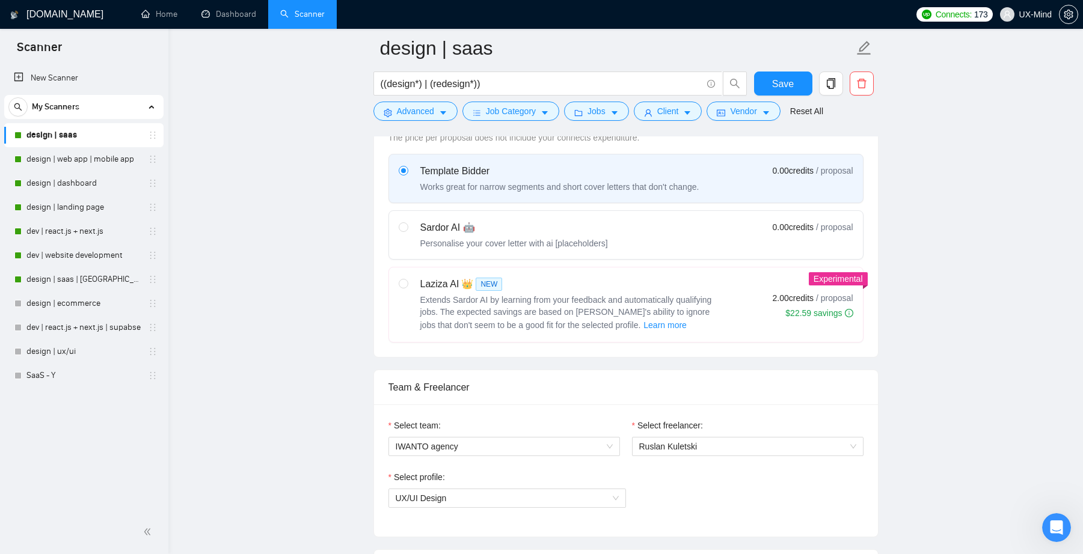
click at [567, 298] on span "Extends Sardor AI by learning from your feedback and automatically qualifying j…" at bounding box center [566, 312] width 292 height 35
click at [407, 287] on input "radio" at bounding box center [403, 283] width 8 height 8
radio input "true"
radio input "false"
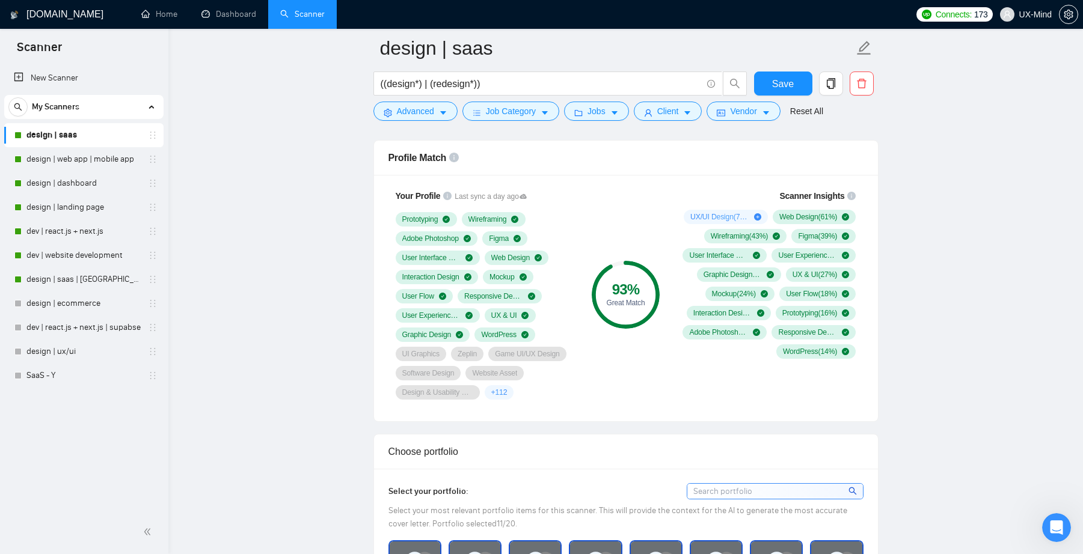
scroll to position [794, 0]
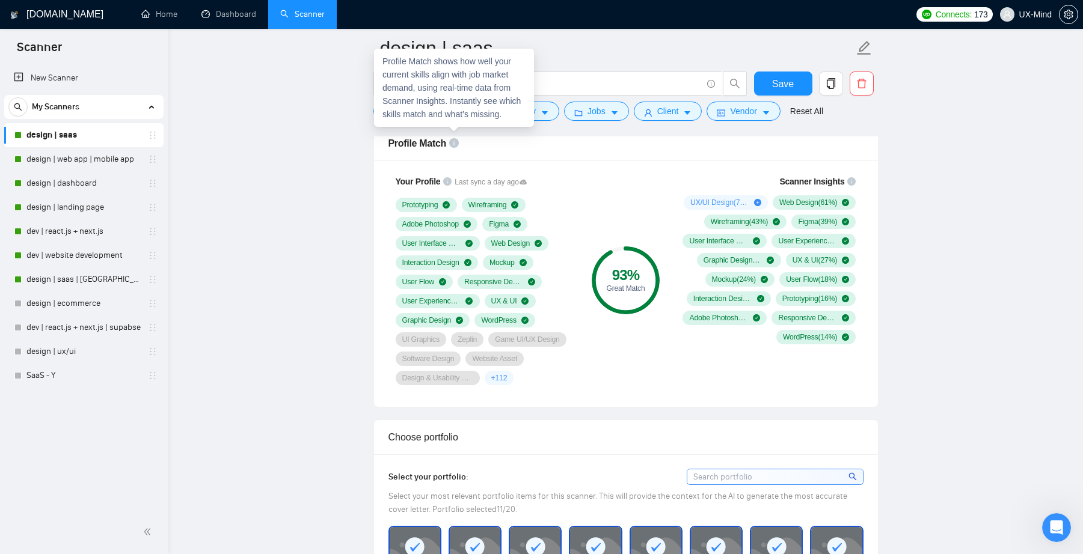
click at [454, 142] on icon "info-circle" at bounding box center [454, 143] width 10 height 10
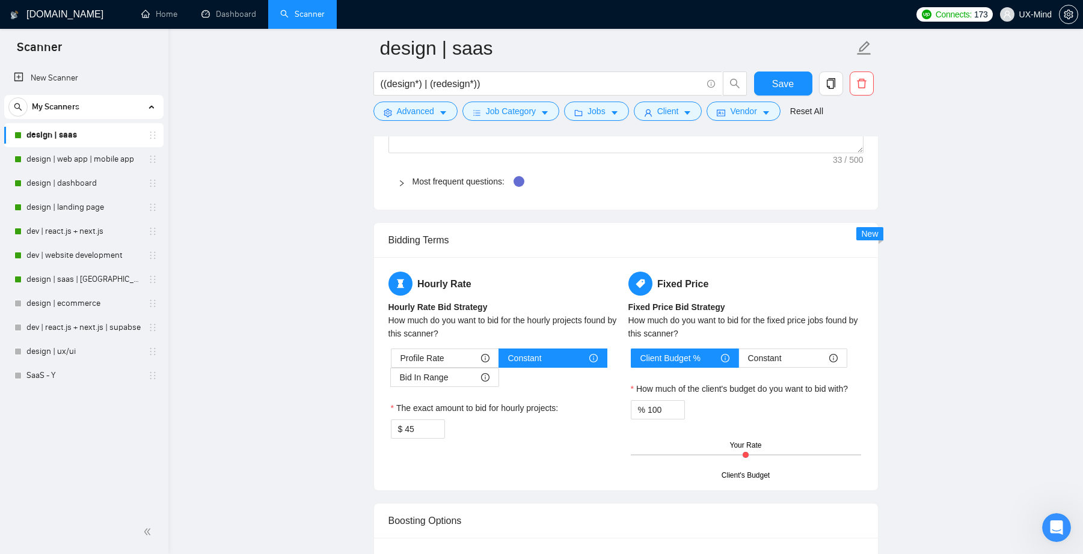
scroll to position [198, 0]
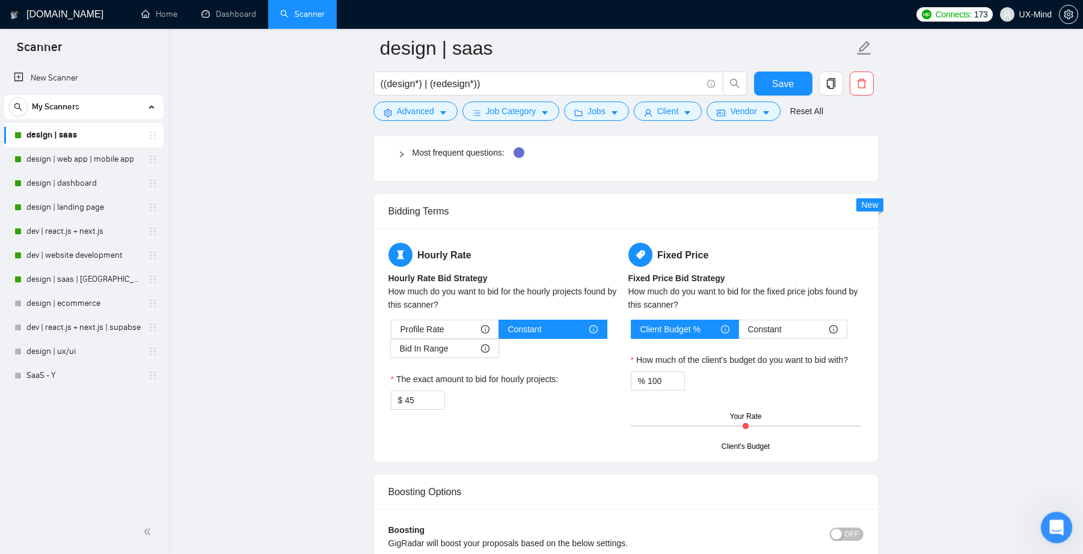
click at [1065, 524] on div "Open Intercom Messenger" at bounding box center [1055, 526] width 40 height 40
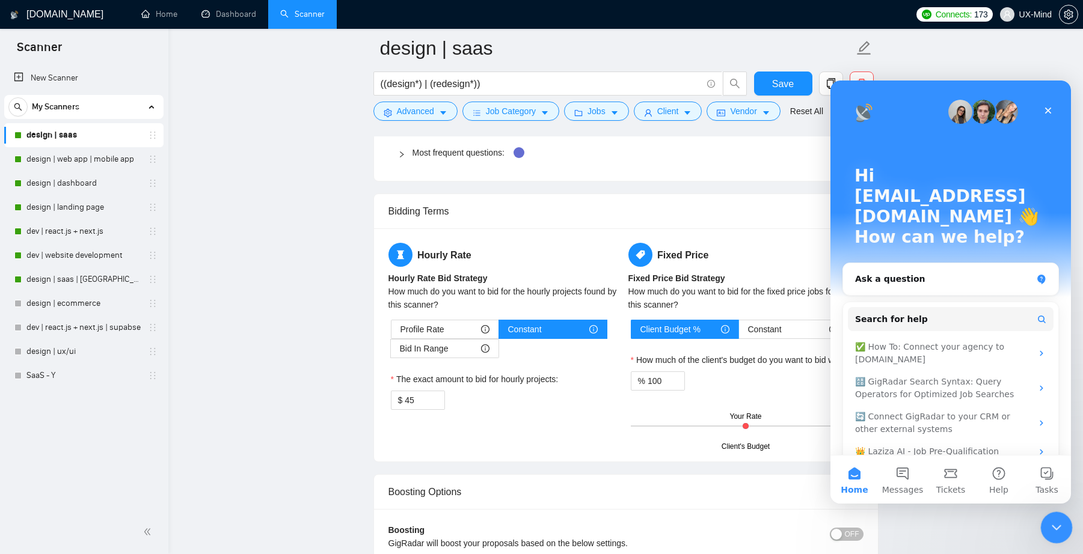
scroll to position [0, 0]
click at [938, 471] on button "Tickets" at bounding box center [950, 480] width 48 height 48
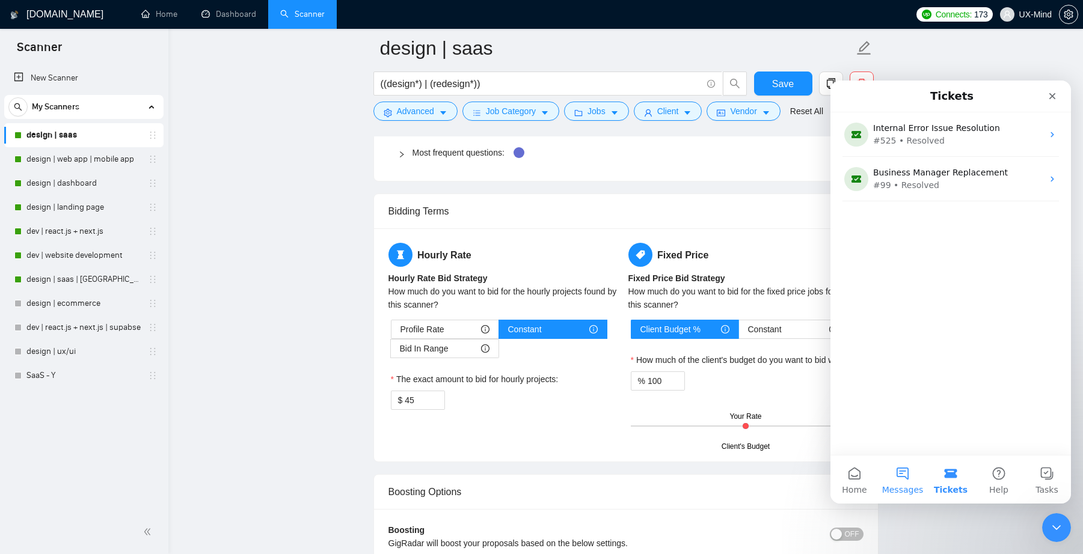
click at [910, 475] on button "Messages" at bounding box center [902, 480] width 48 height 48
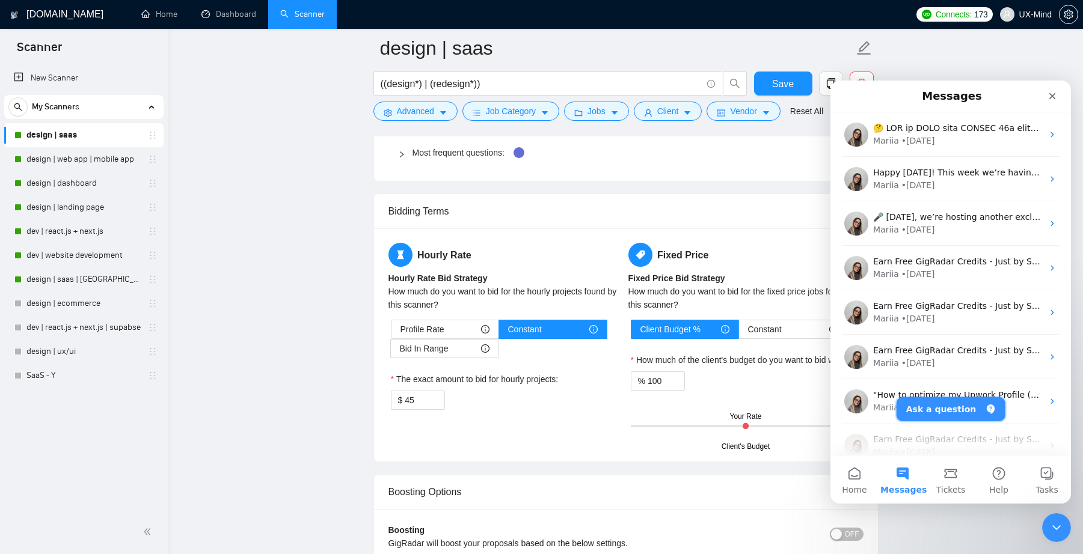
click at [946, 411] on button "Ask a question" at bounding box center [950, 409] width 109 height 24
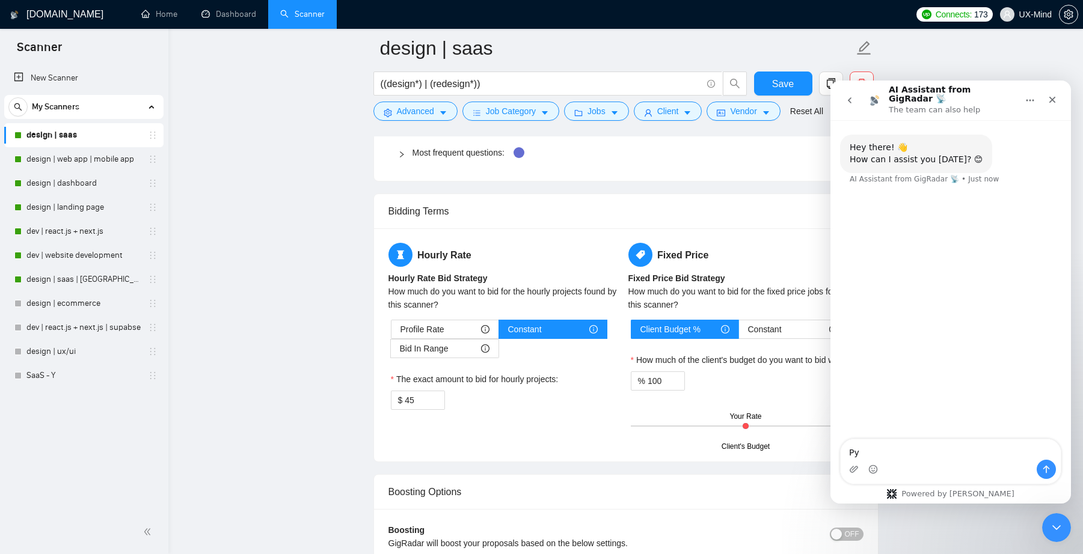
type textarea "Р"
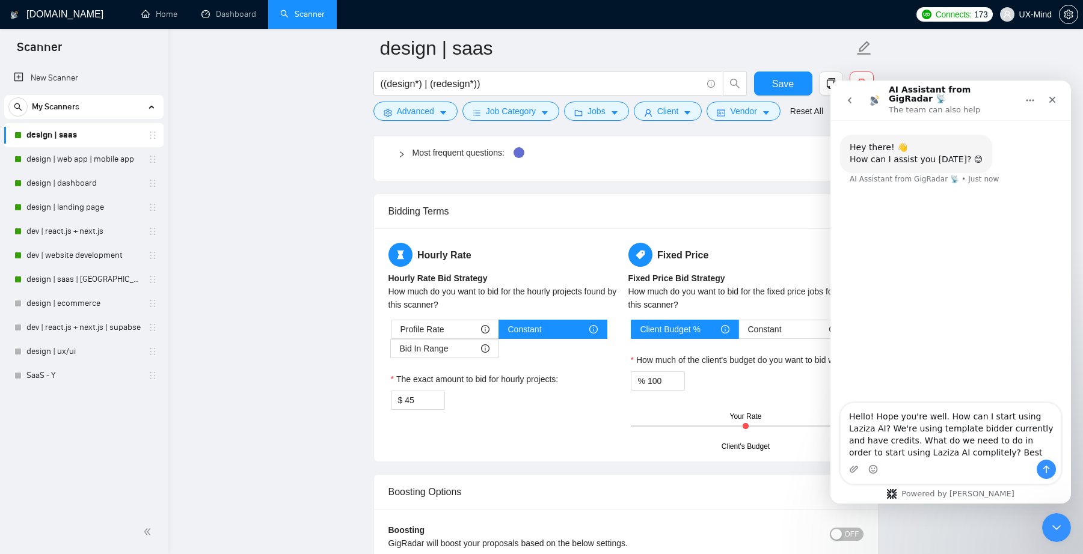
click at [942, 465] on div "Intercom messenger" at bounding box center [950, 469] width 220 height 19
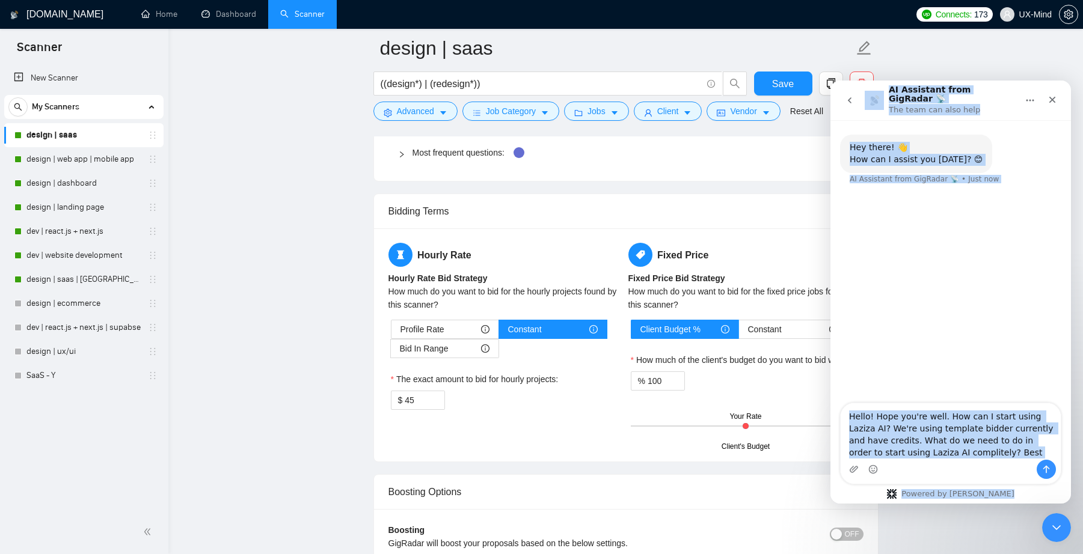
click at [950, 443] on textarea "Hello! Hope you're well. How can I start using Laziza AI? We're using template …" at bounding box center [950, 431] width 220 height 57
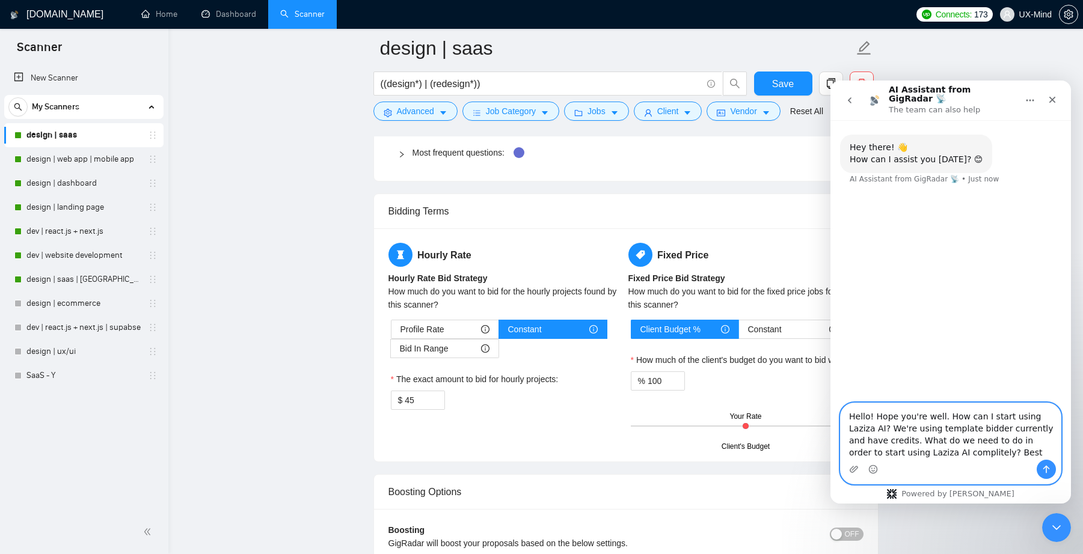
paste textarea "I hope you are doing well. How can I start using Laziza AI? We are currently us…"
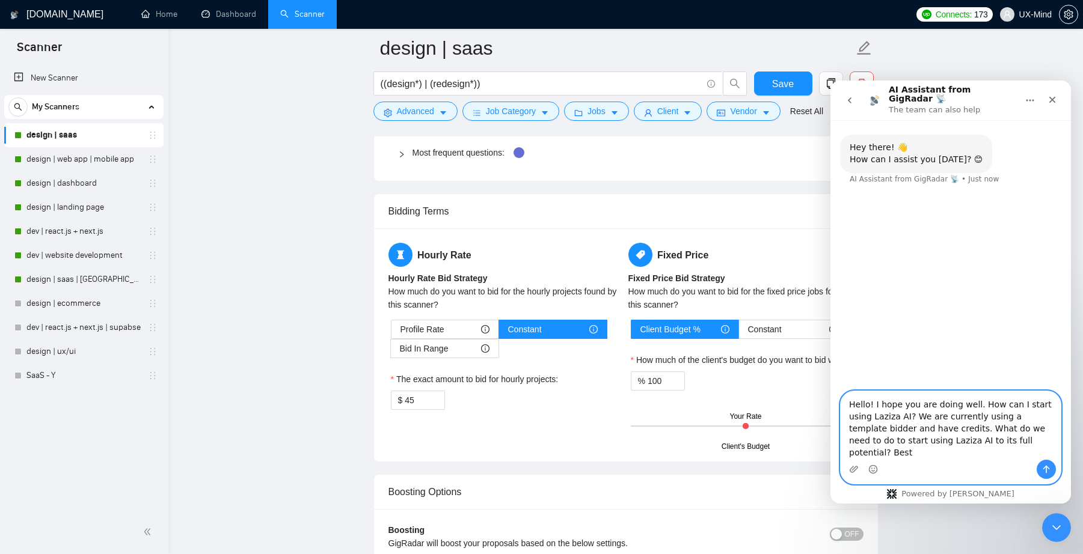
type textarea "Hello! I hope you are doing well. How can I start using Laziza AI? We are curre…"
click at [1044, 466] on icon "Send a message…" at bounding box center [1046, 470] width 10 height 10
